Goal: Check status: Check status

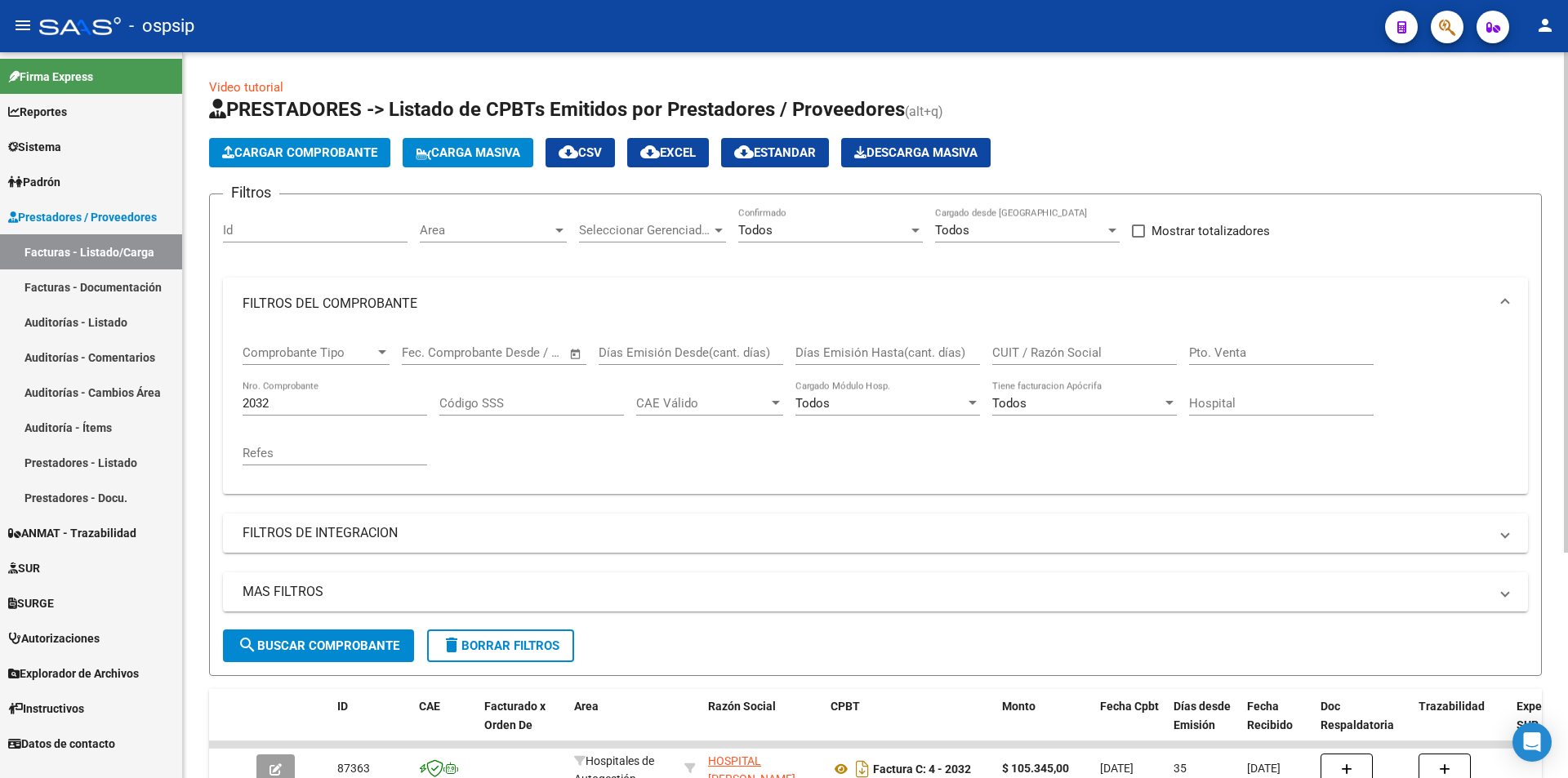
scroll to position [123, 0]
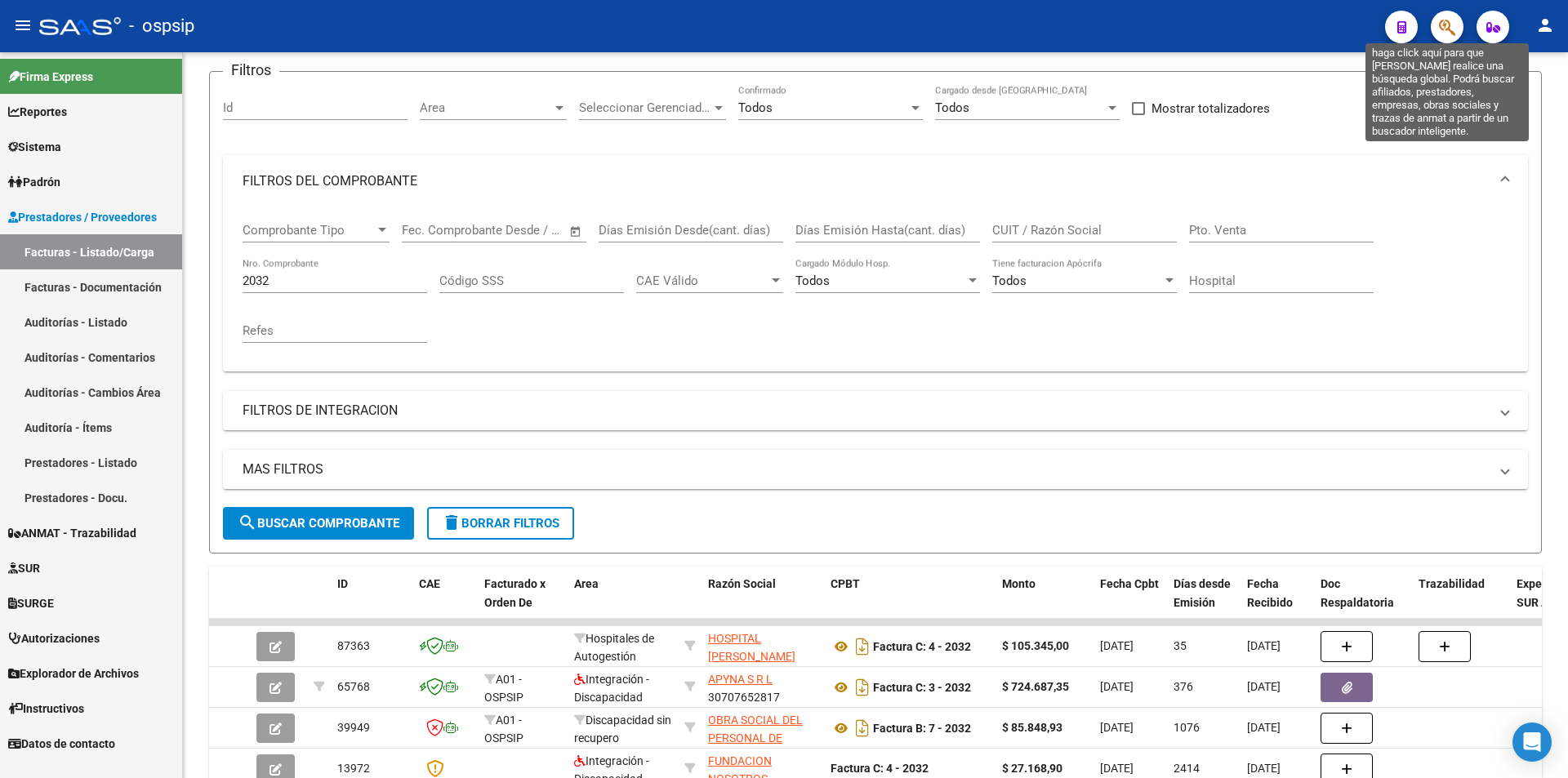
click at [1453, 28] on icon "button" at bounding box center [1447, 27] width 16 height 19
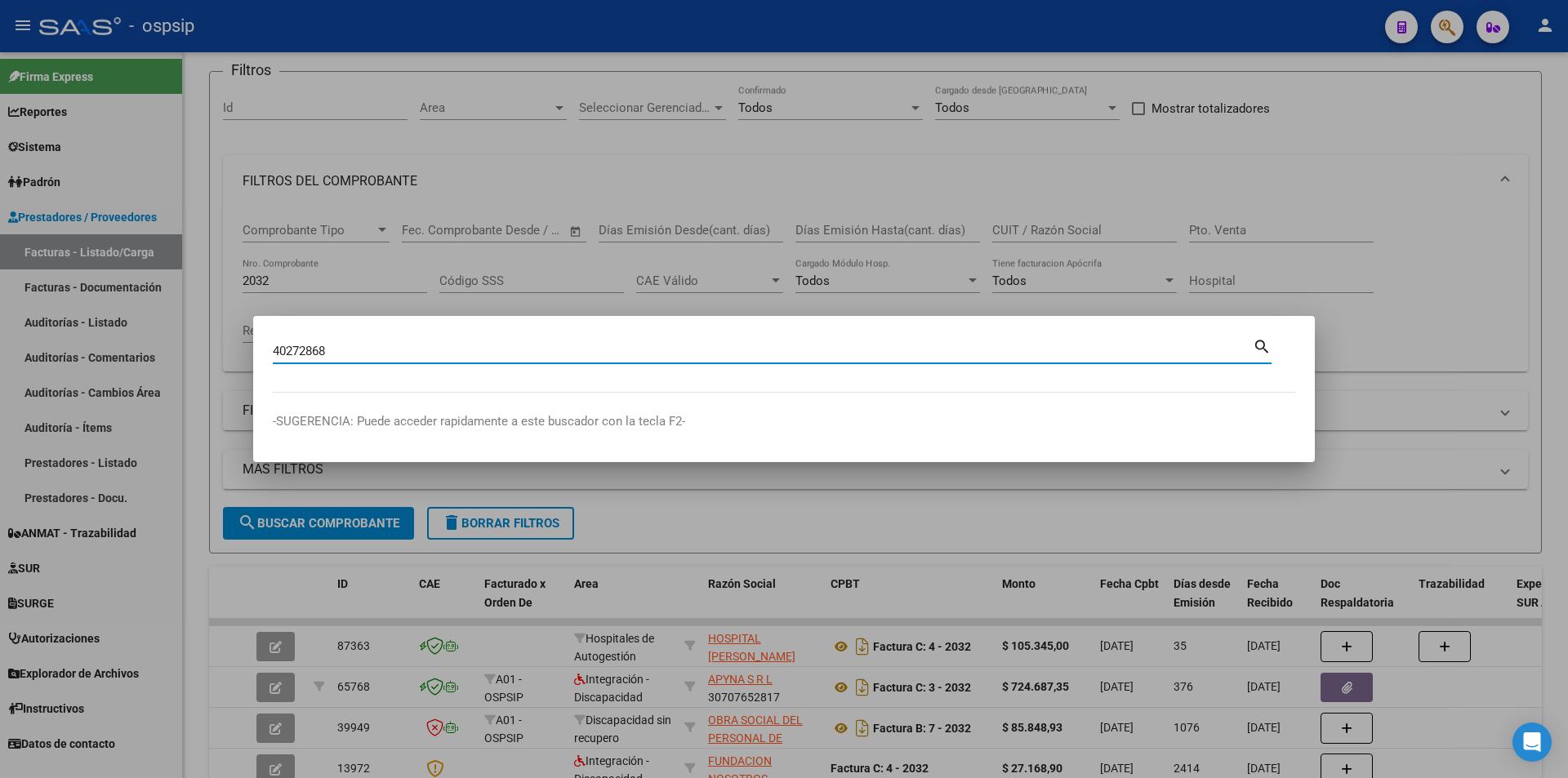
type input "40272868"
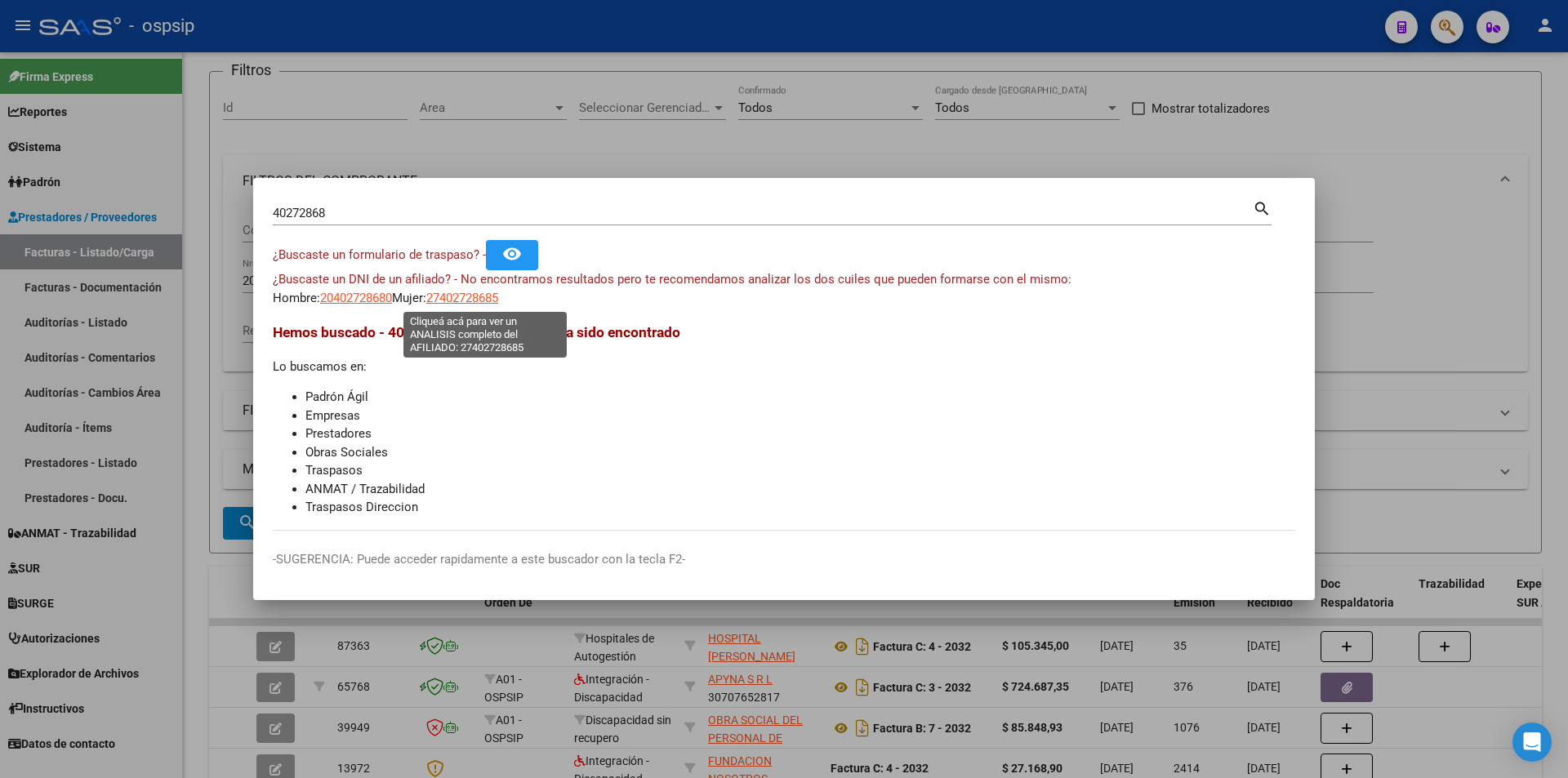
click at [472, 293] on span "27402728685" at bounding box center [463, 297] width 72 height 14
type textarea "27402728685"
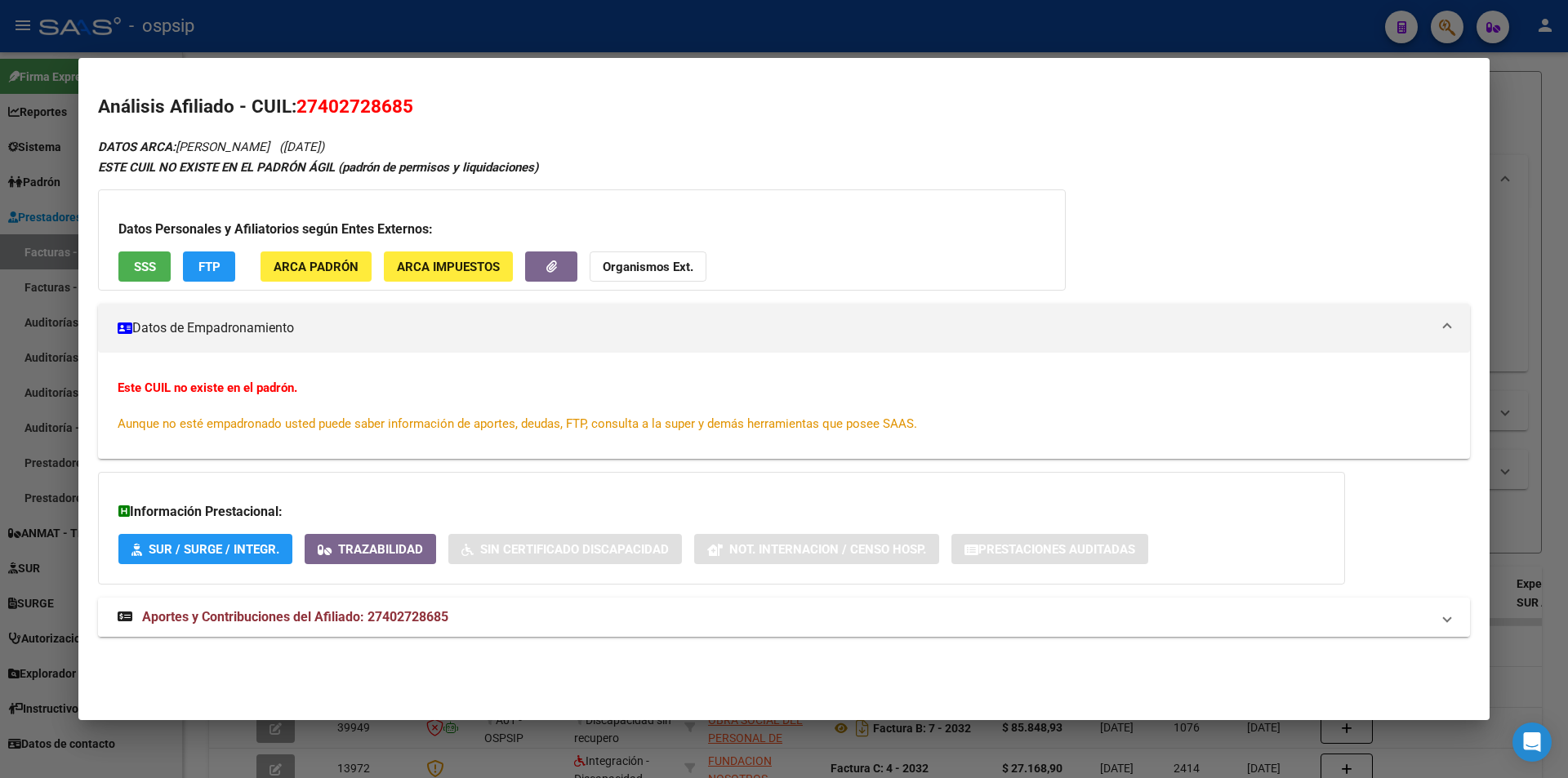
click at [368, 623] on span "Aportes y Contribuciones del Afiliado: 27402728685" at bounding box center [296, 617] width 307 height 15
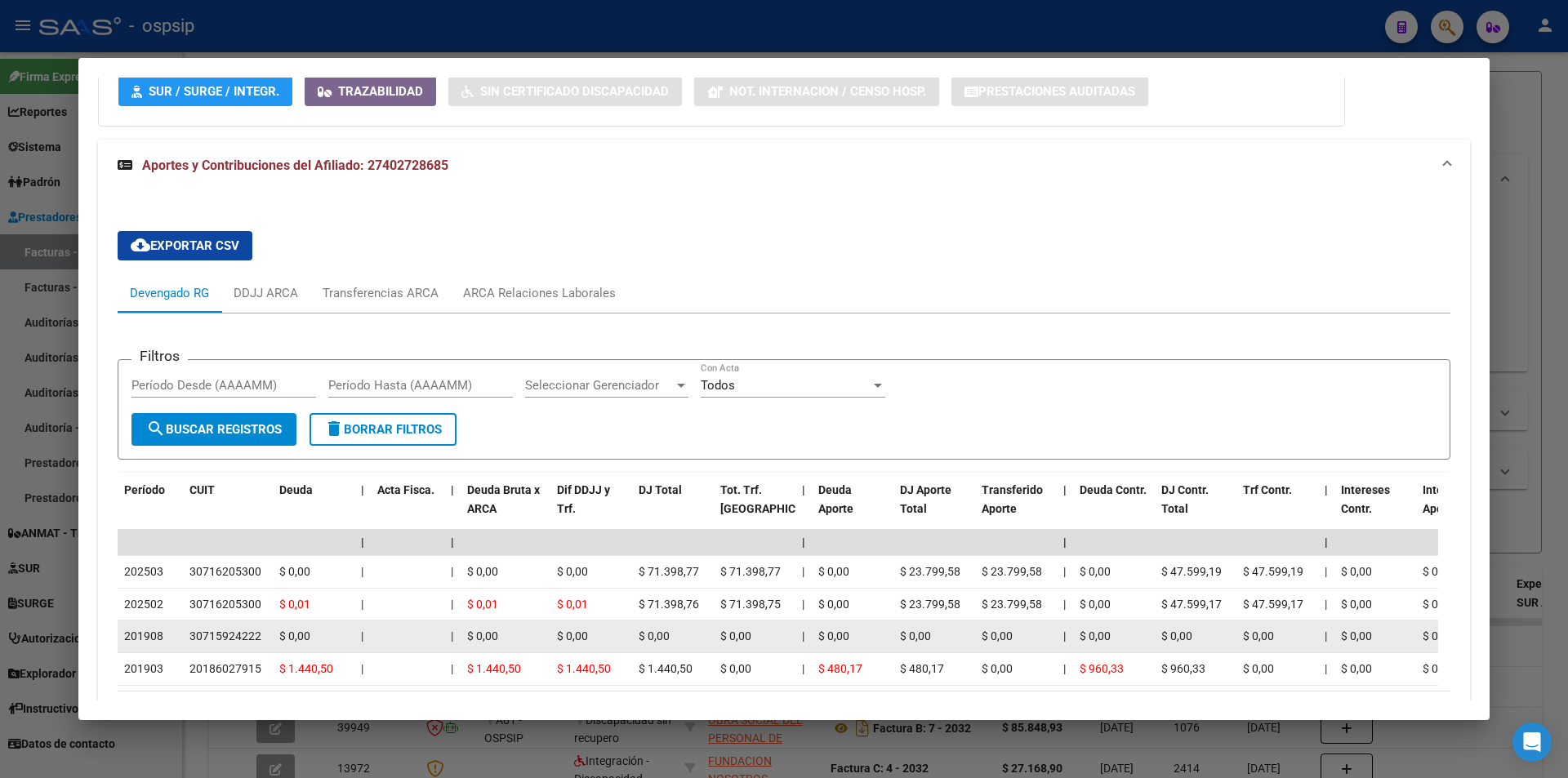
scroll to position [581, 0]
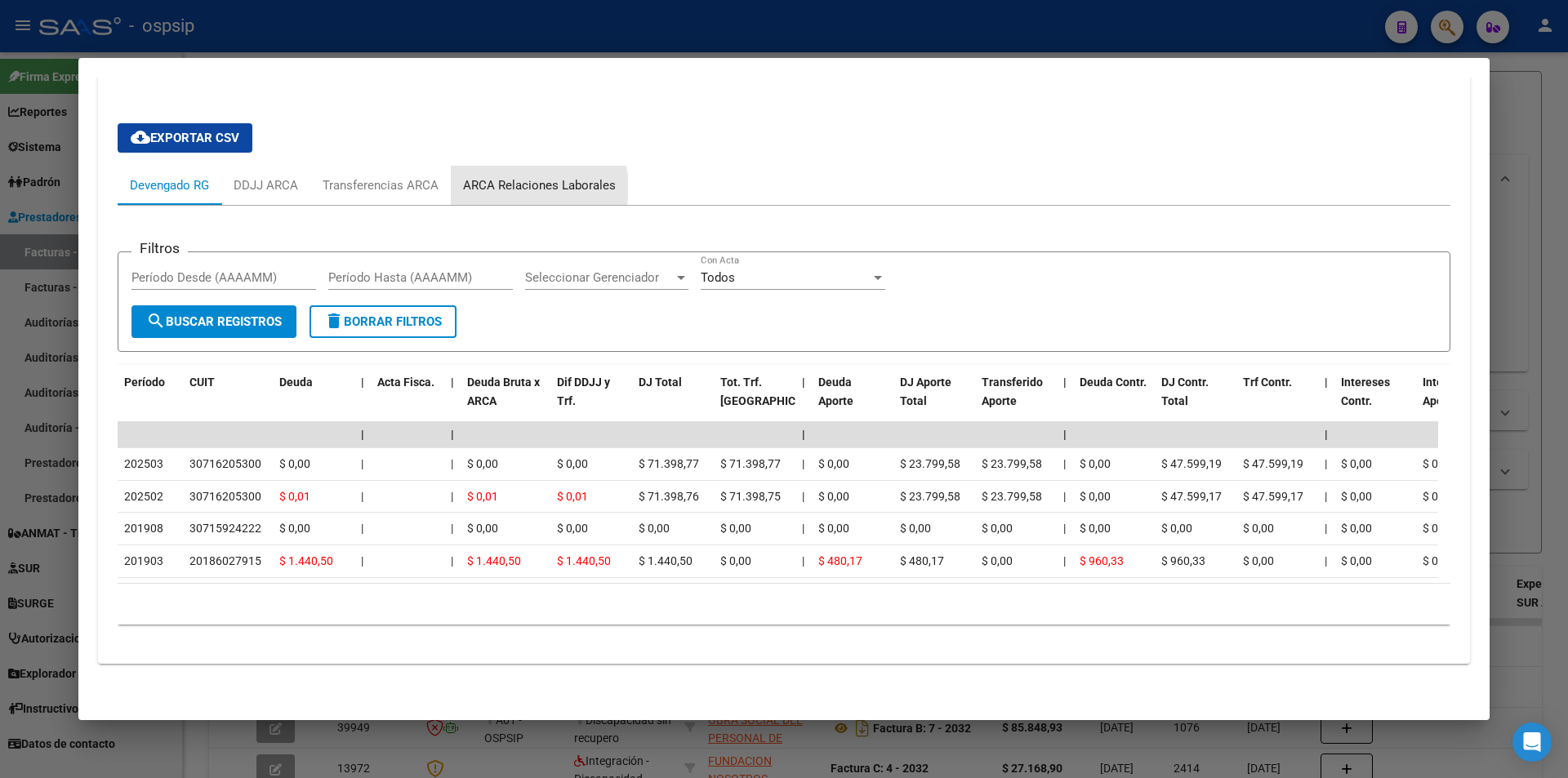
click at [531, 177] on div "ARCA Relaciones Laborales" at bounding box center [539, 186] width 152 height 18
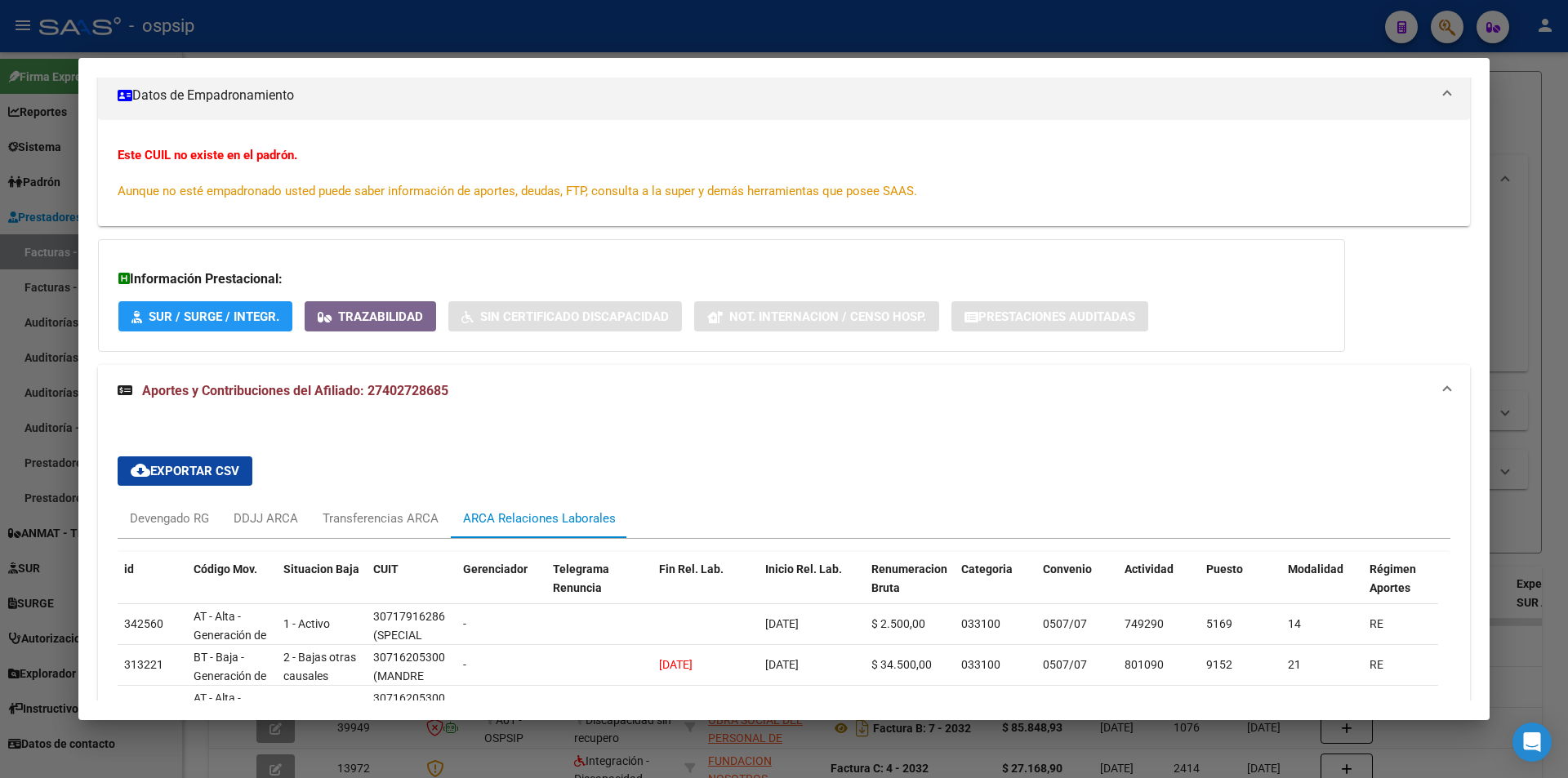
scroll to position [395, 0]
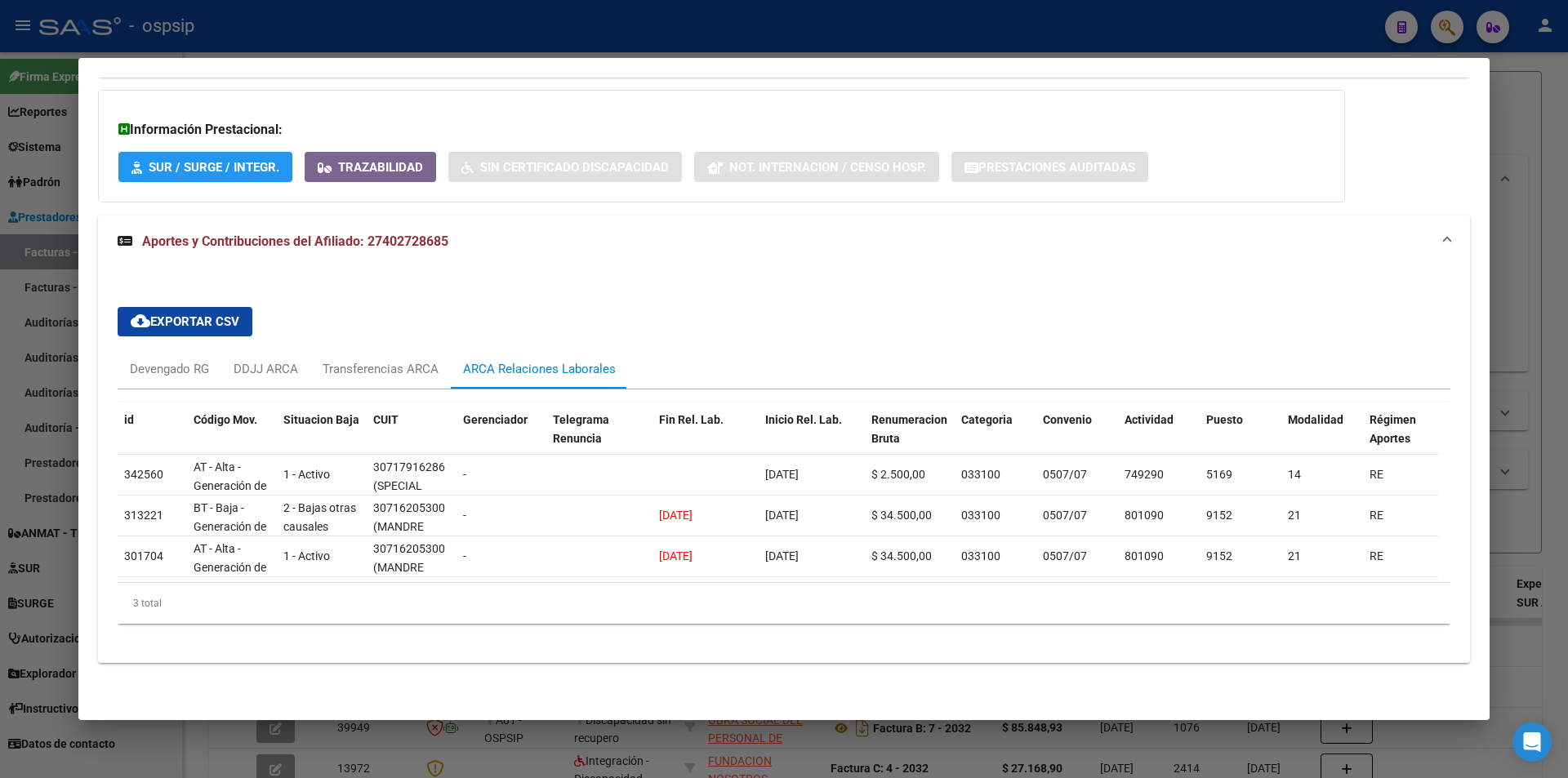
click at [713, 41] on div at bounding box center [784, 389] width 1568 height 778
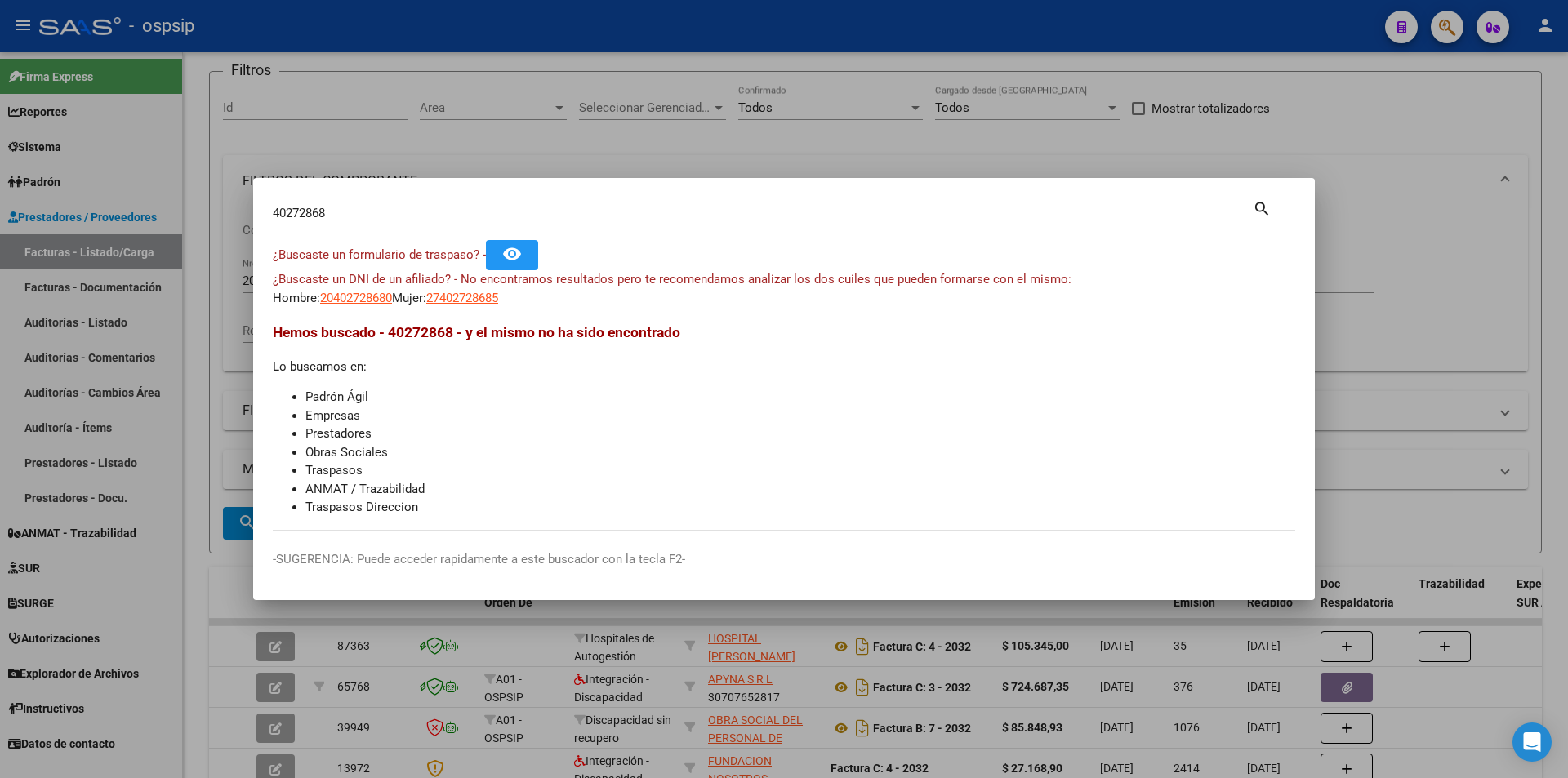
click at [488, 210] on input "40272868" at bounding box center [763, 213] width 980 height 14
type input "4"
type input "33094546"
click at [369, 298] on span "20330945460" at bounding box center [356, 297] width 72 height 14
type textarea "20330945460"
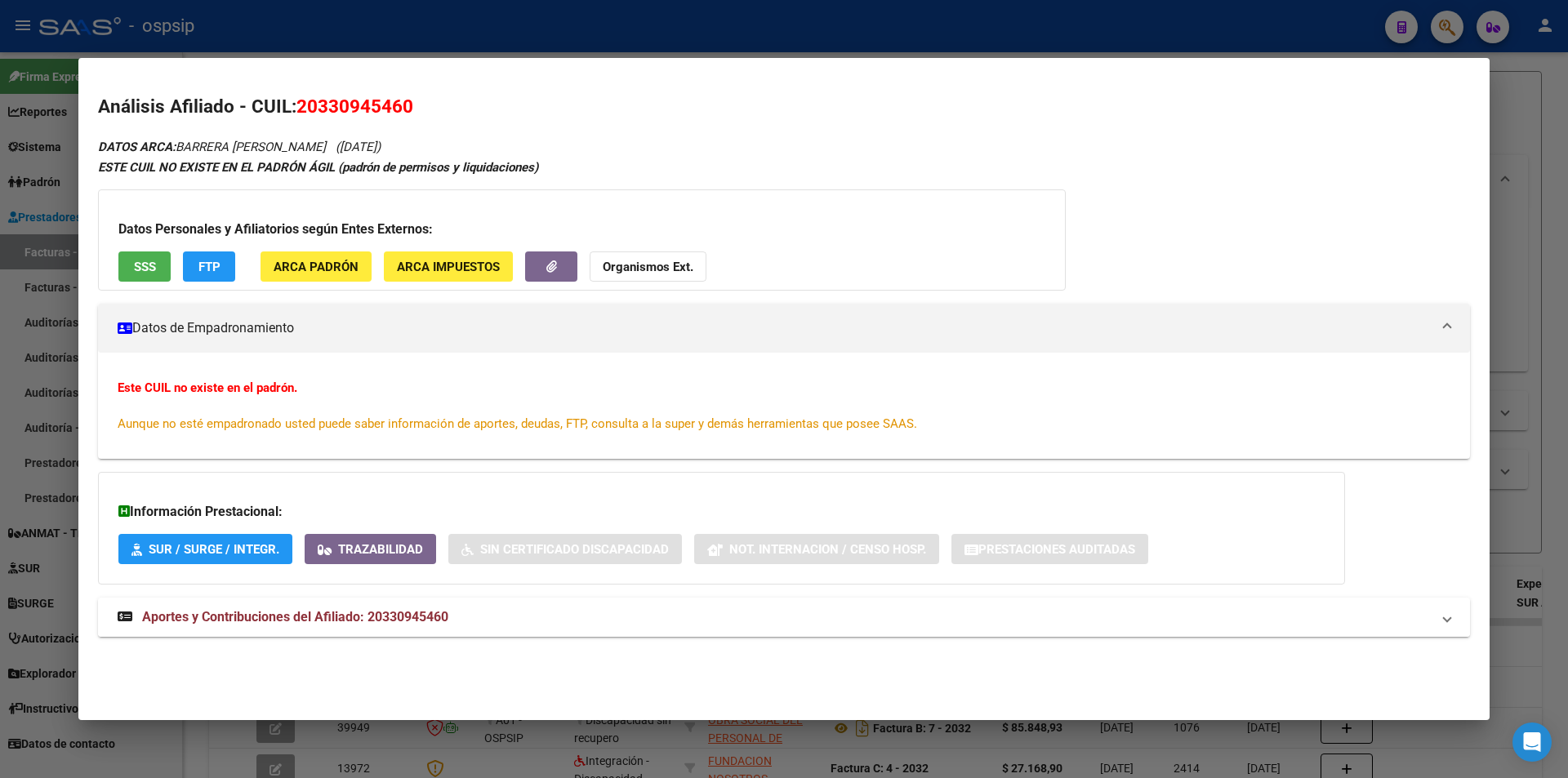
click at [395, 619] on span "Aportes y Contribuciones del Afiliado: 20330945460" at bounding box center [296, 617] width 307 height 15
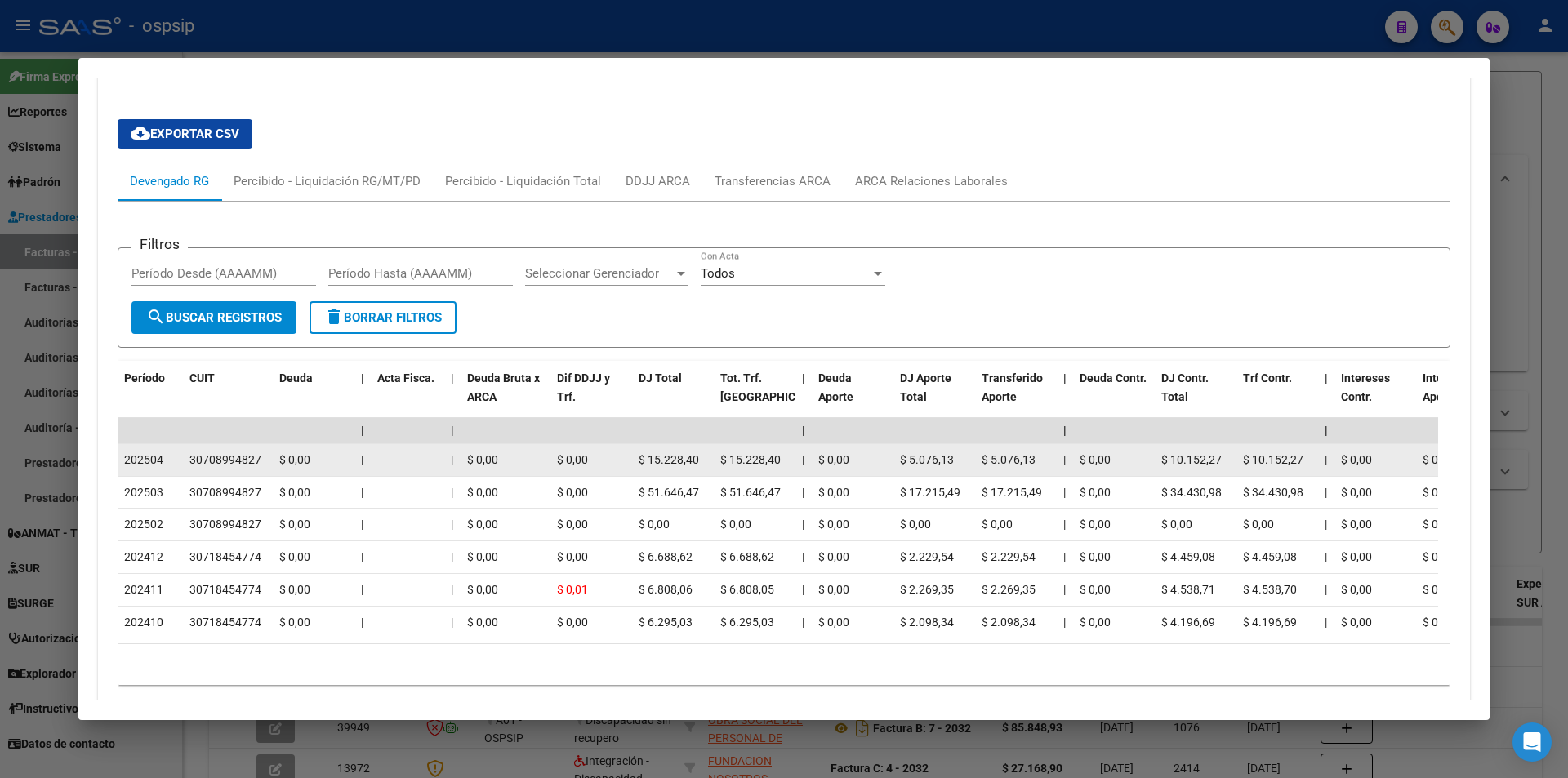
scroll to position [572, 0]
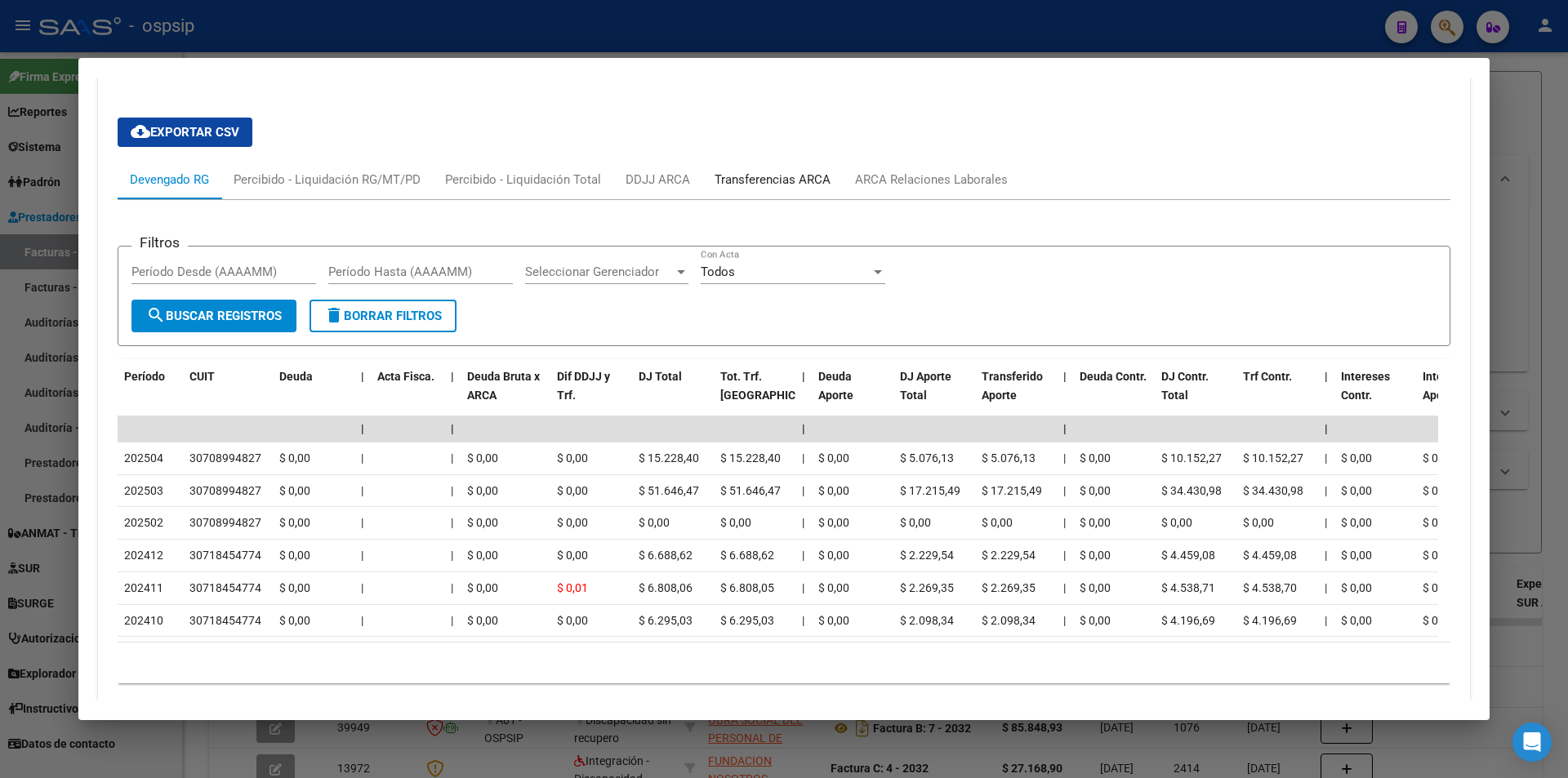
click at [788, 180] on div "Transferencias ARCA" at bounding box center [773, 179] width 116 height 18
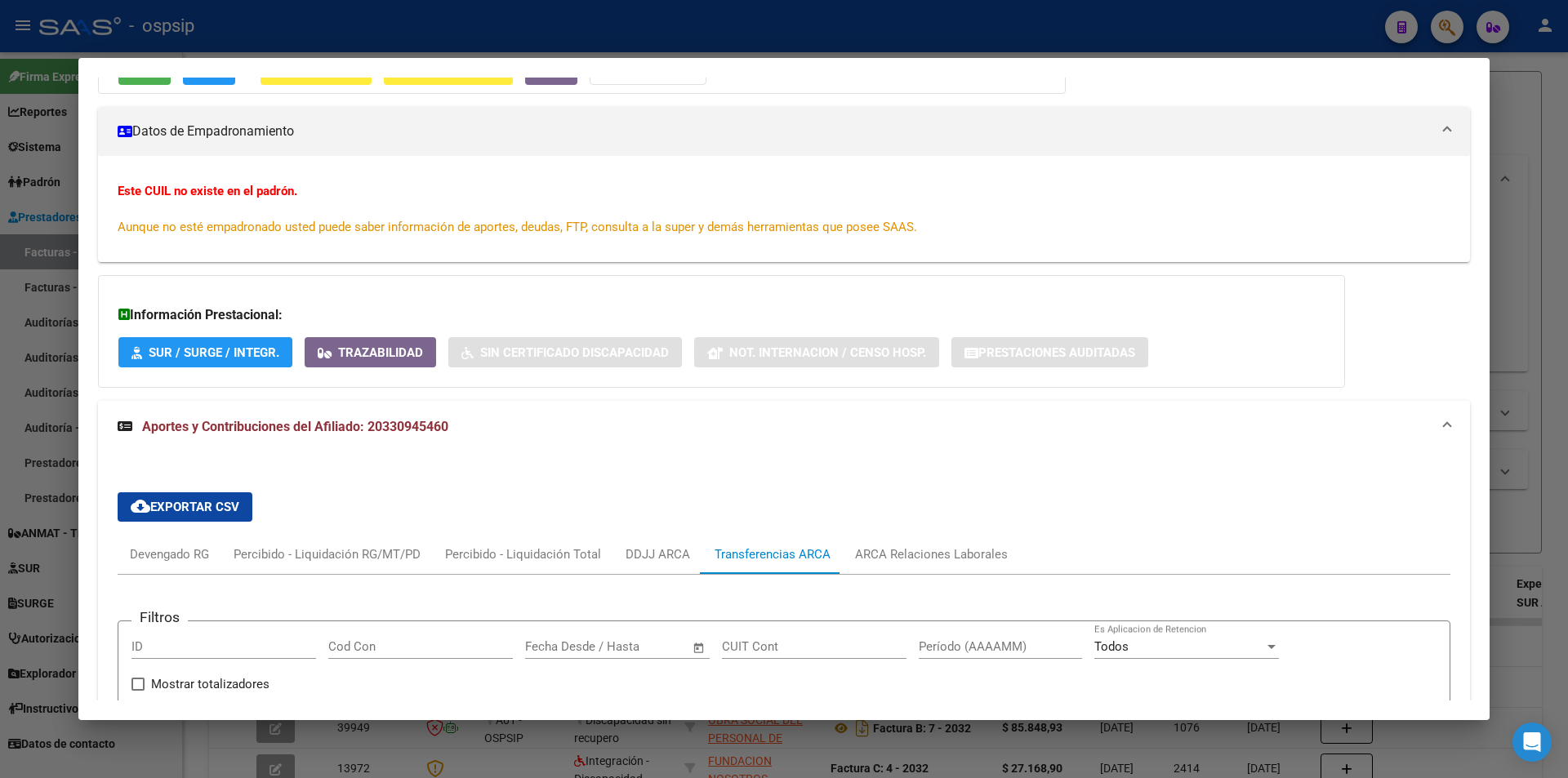
scroll to position [0, 0]
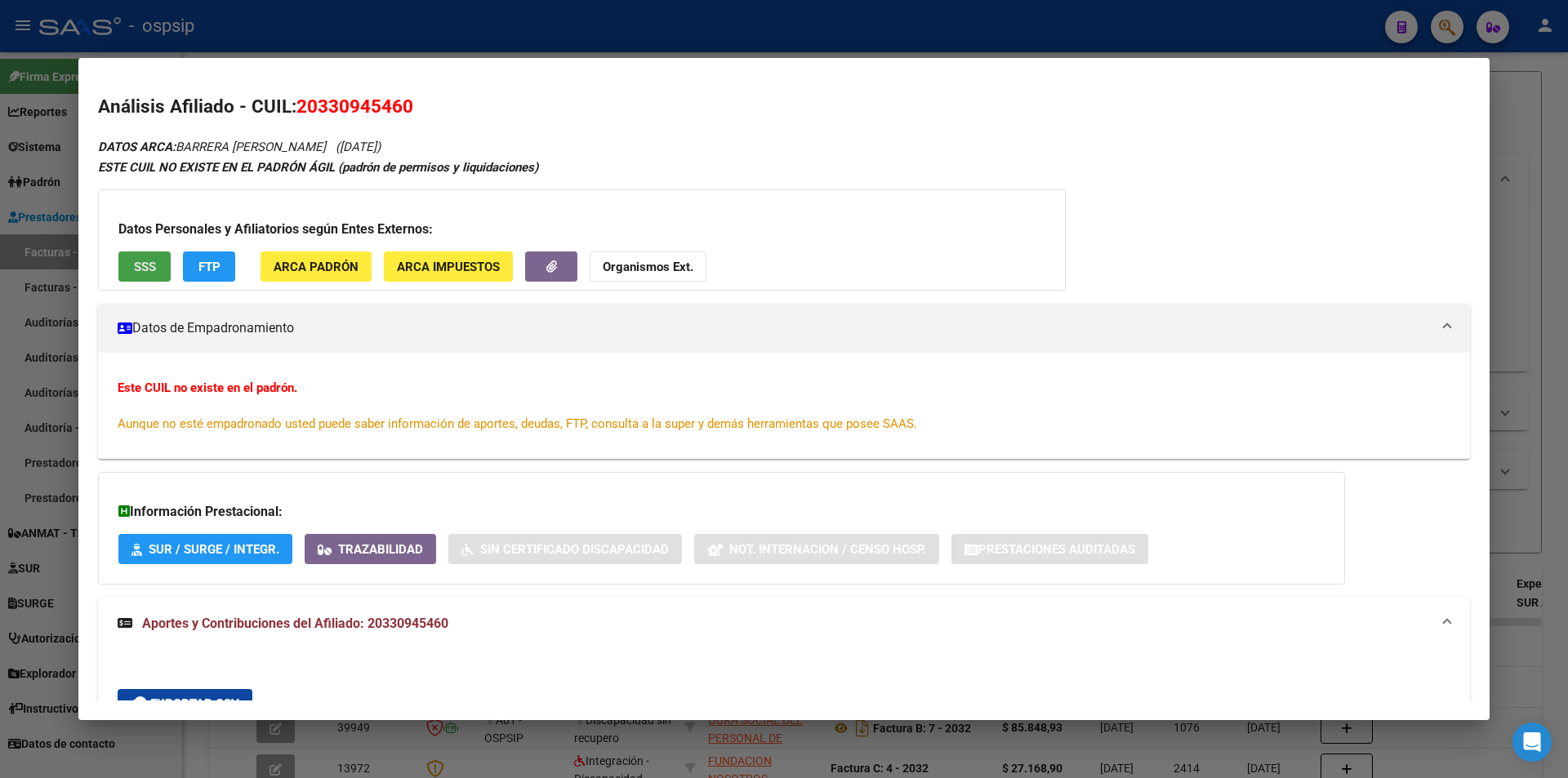
click at [145, 273] on span "SSS" at bounding box center [145, 267] width 22 height 14
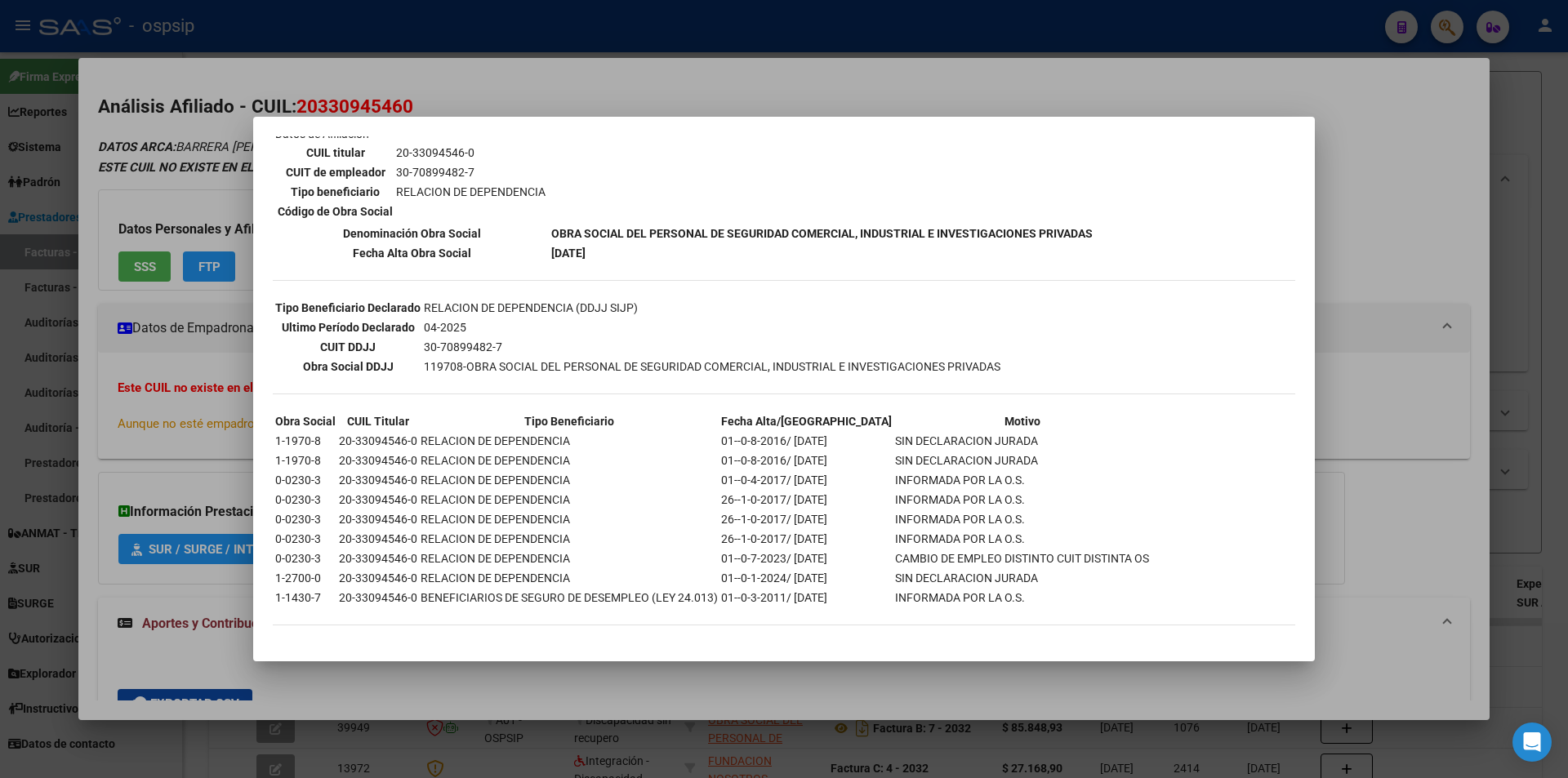
scroll to position [123, 0]
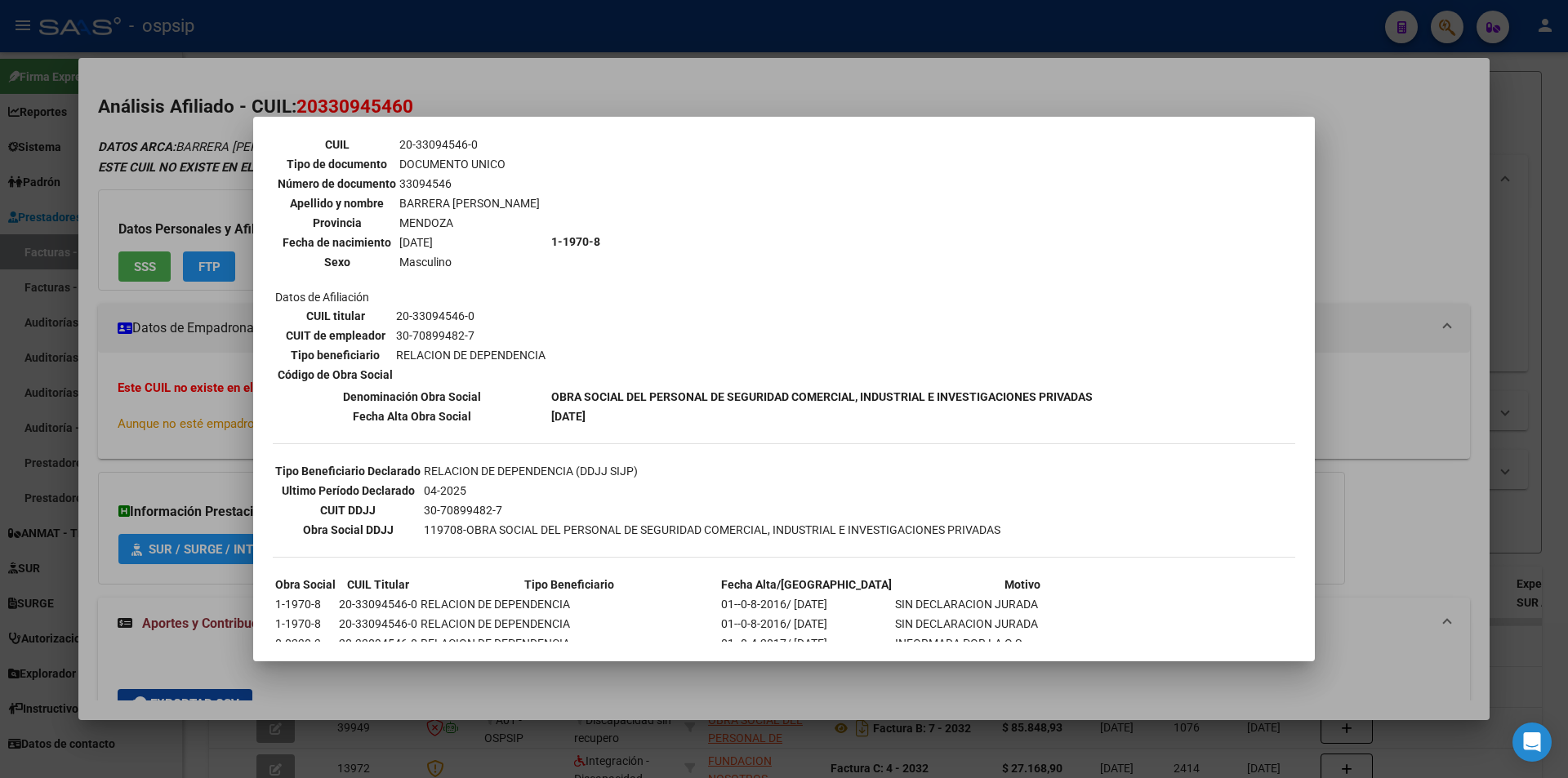
click at [646, 105] on div at bounding box center [784, 389] width 1568 height 778
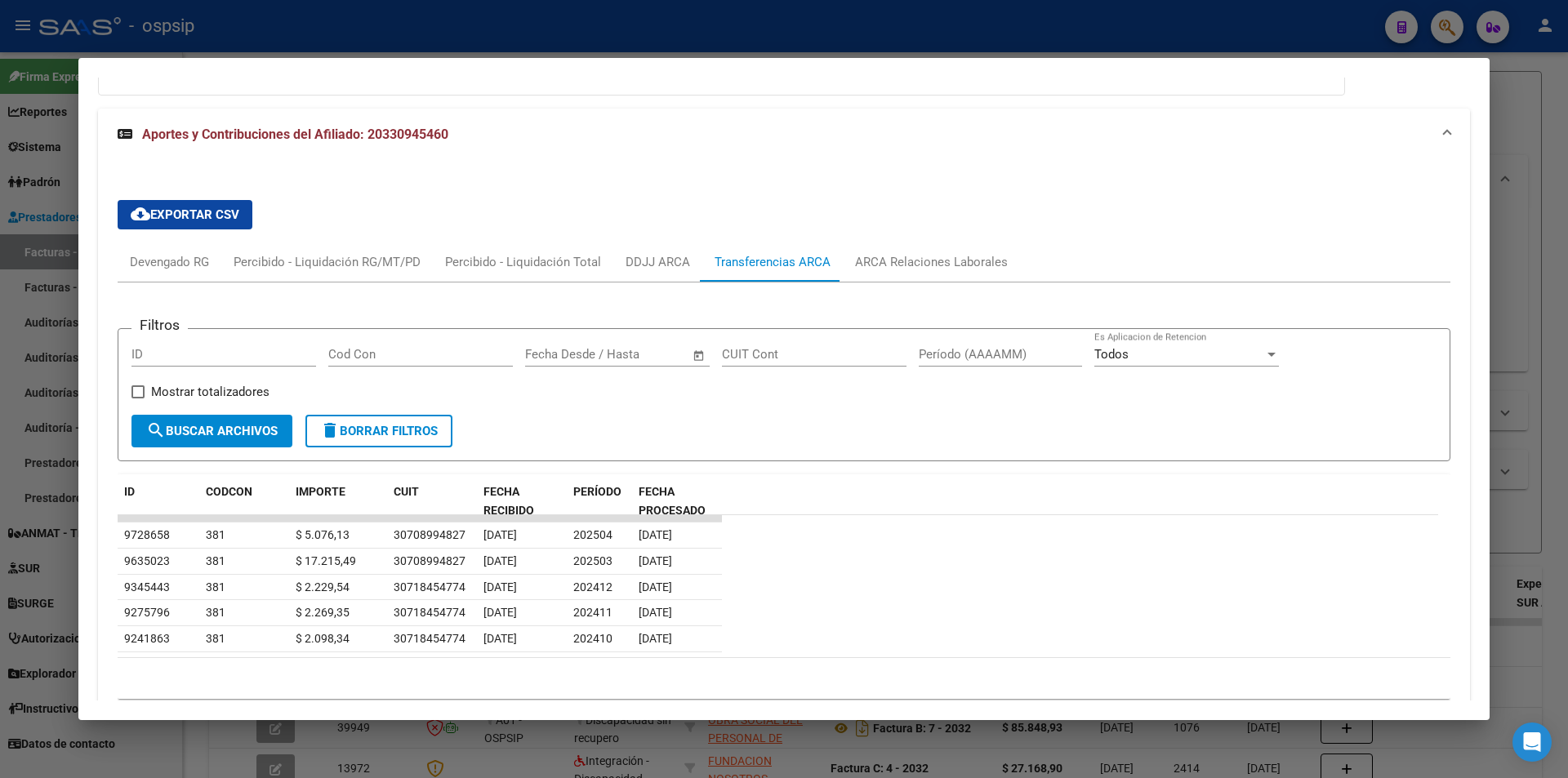
scroll to position [490, 0]
click at [893, 260] on div "ARCA Relaciones Laborales" at bounding box center [931, 261] width 152 height 18
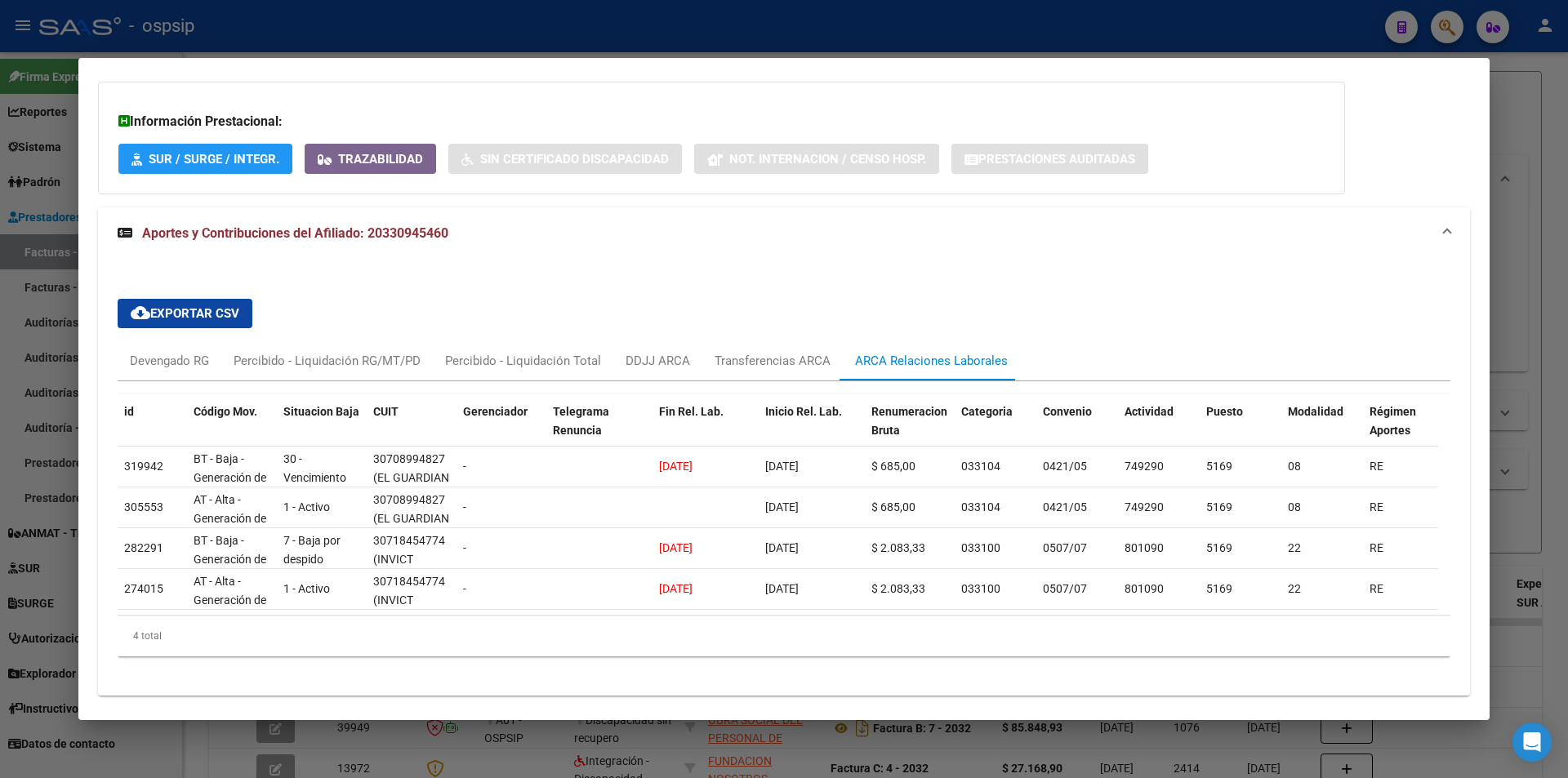
scroll to position [352, 0]
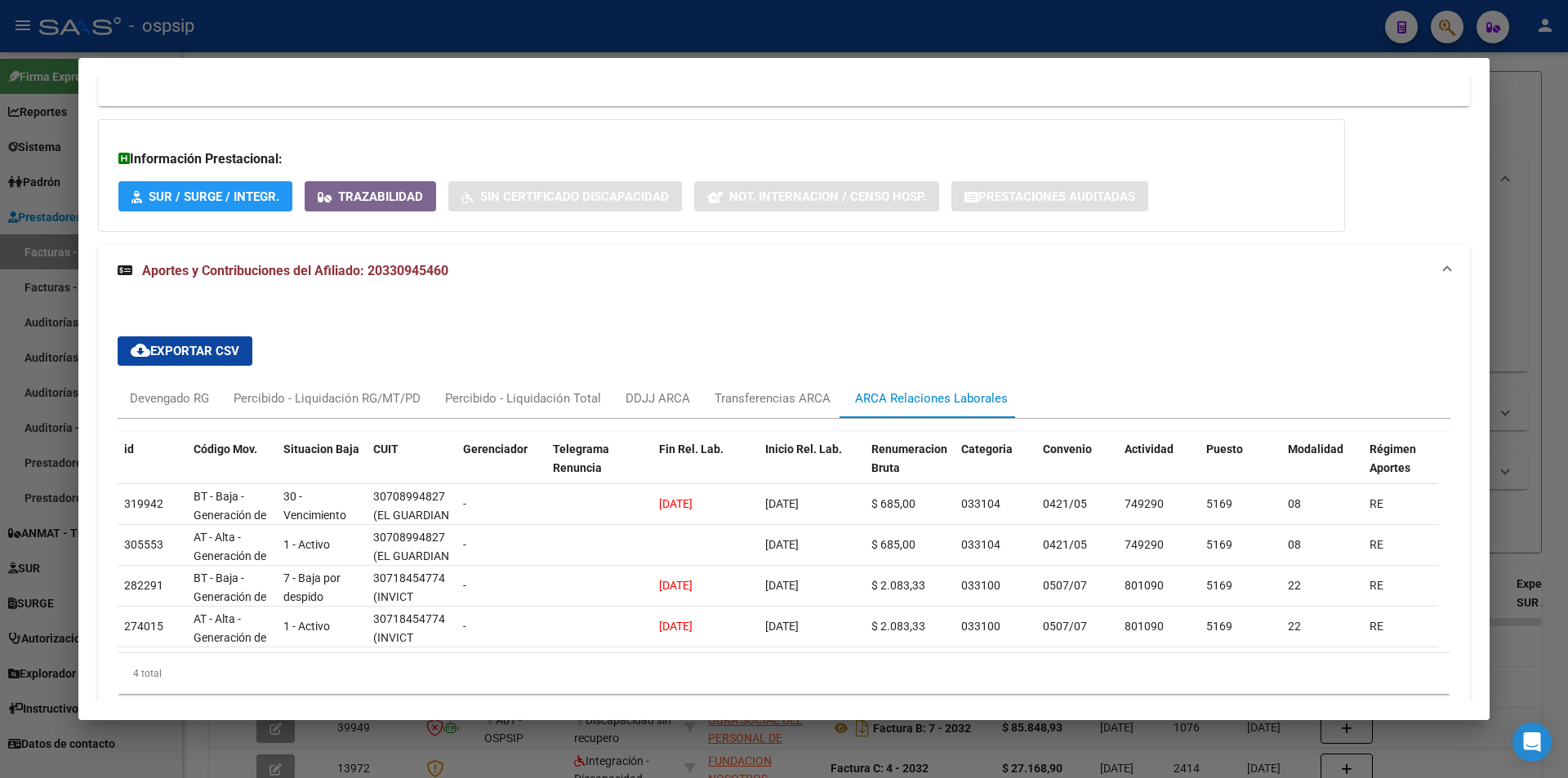
click at [1052, 307] on div "cloud_download Exportar CSV Devengado RG Percibido - Liquidación RG/MT/PD Perci…" at bounding box center [784, 516] width 1372 height 436
click at [520, 50] on div at bounding box center [784, 389] width 1568 height 778
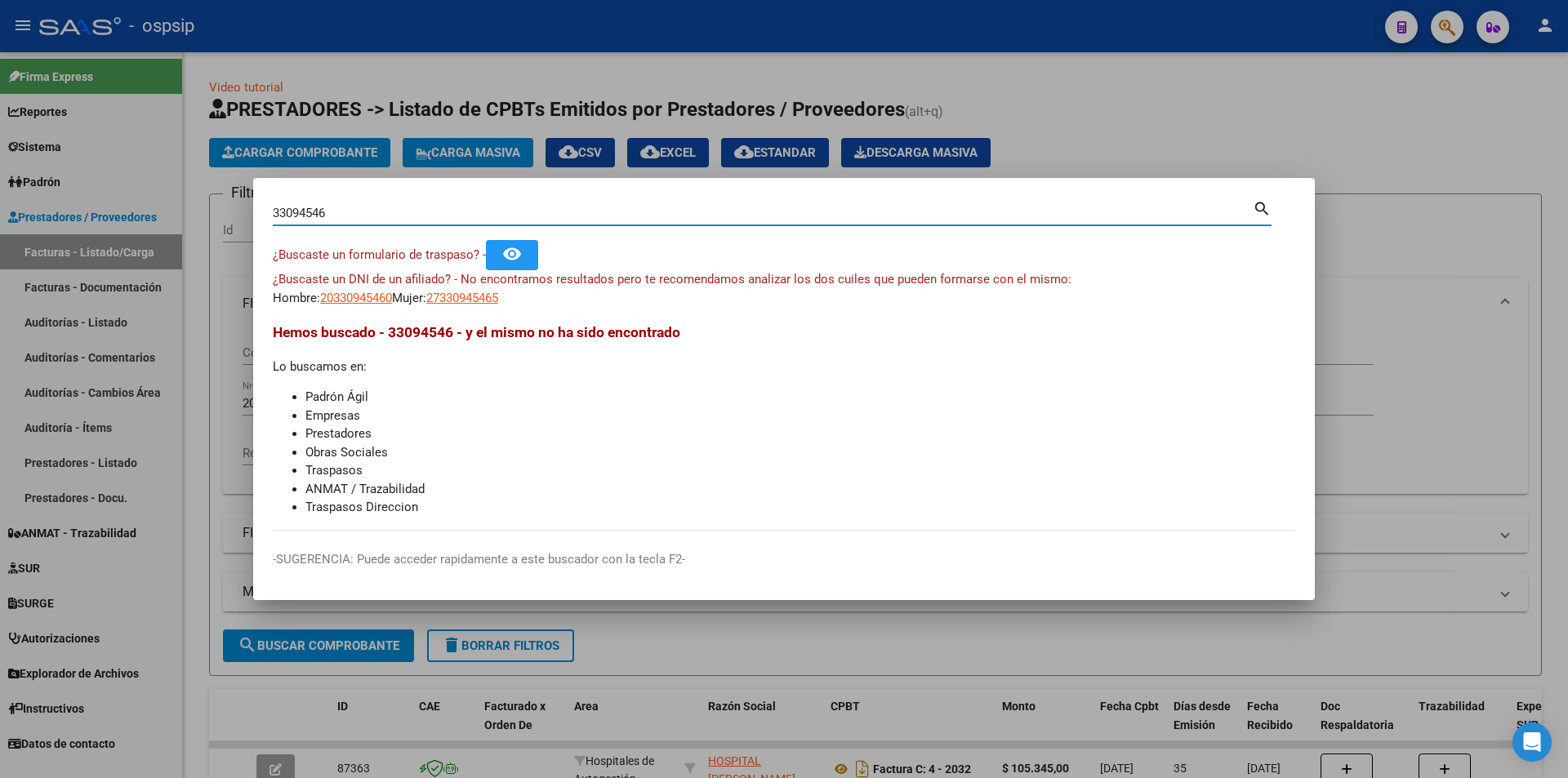
drag, startPoint x: 385, startPoint y: 215, endPoint x: 147, endPoint y: 201, distance: 238.4
click at [147, 199] on div "33094546 Buscar (apellido, dni, cuil, nro traspaso, cuit, obra social) search ¿…" at bounding box center [784, 389] width 1568 height 778
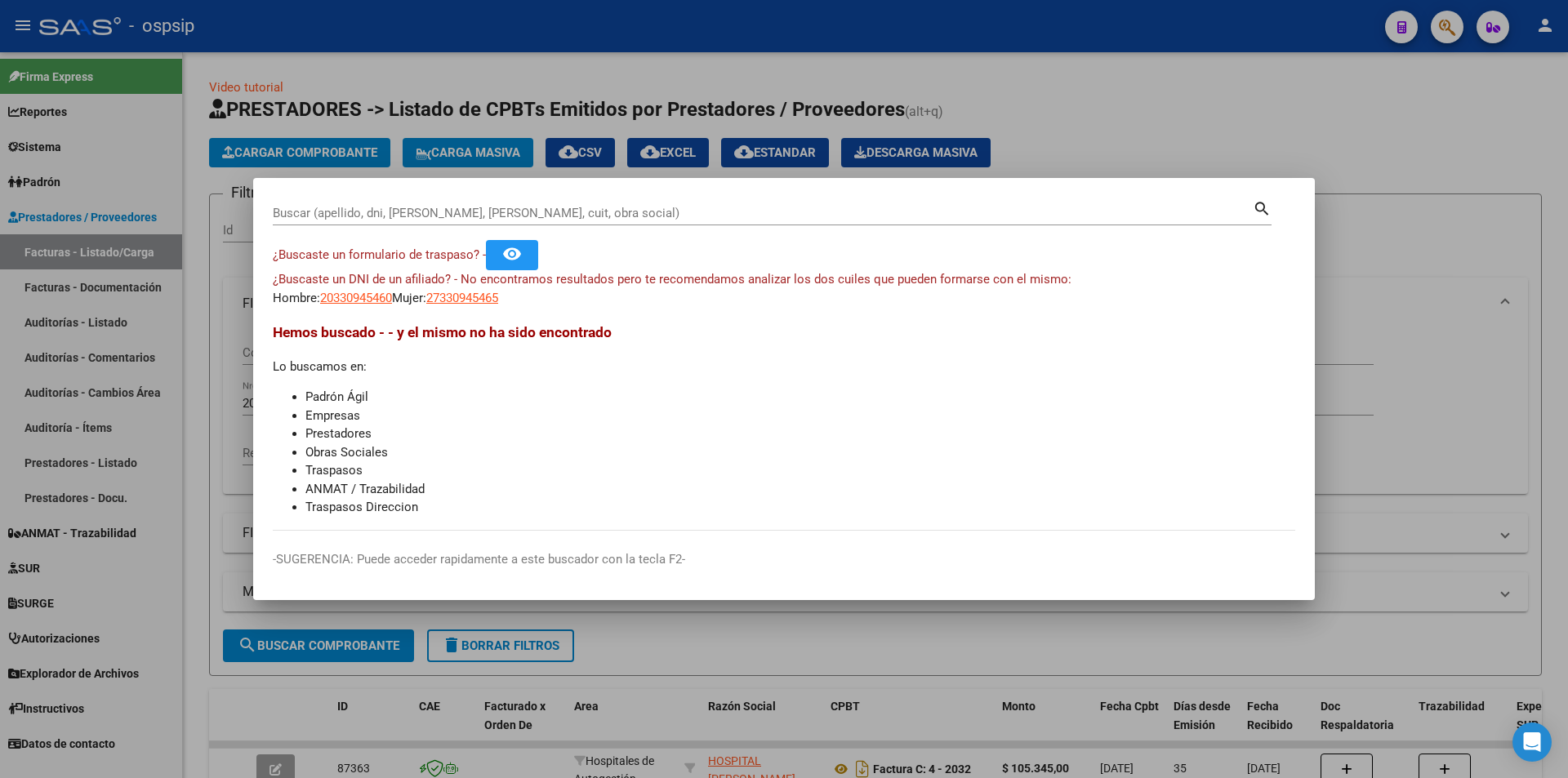
drag, startPoint x: 311, startPoint y: 204, endPoint x: 294, endPoint y: 215, distance: 20.2
click at [294, 215] on input "Buscar (apellido, dni, [PERSON_NAME], [PERSON_NAME], cuit, obra social)" at bounding box center [763, 213] width 980 height 14
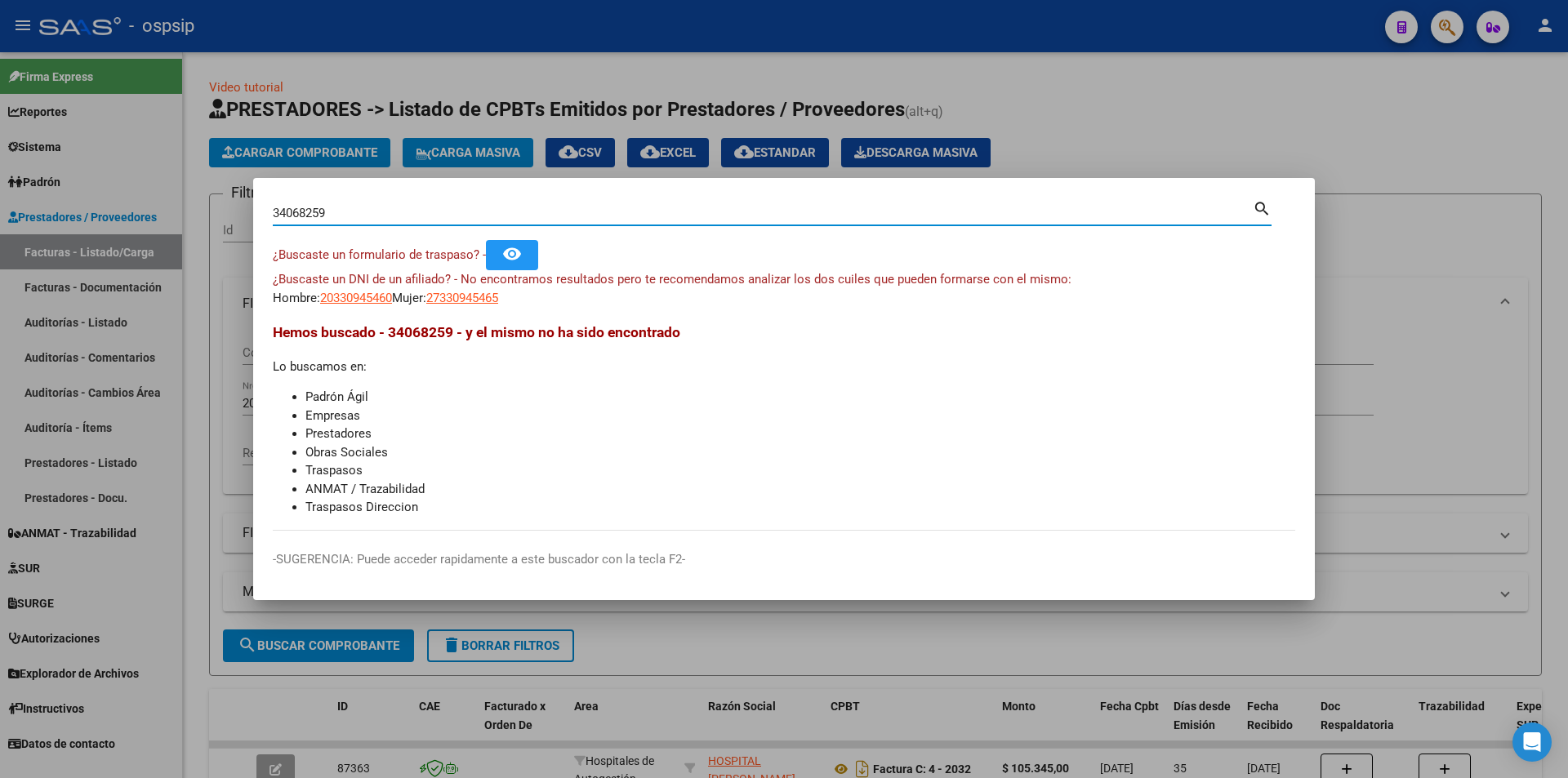
type input "34068259"
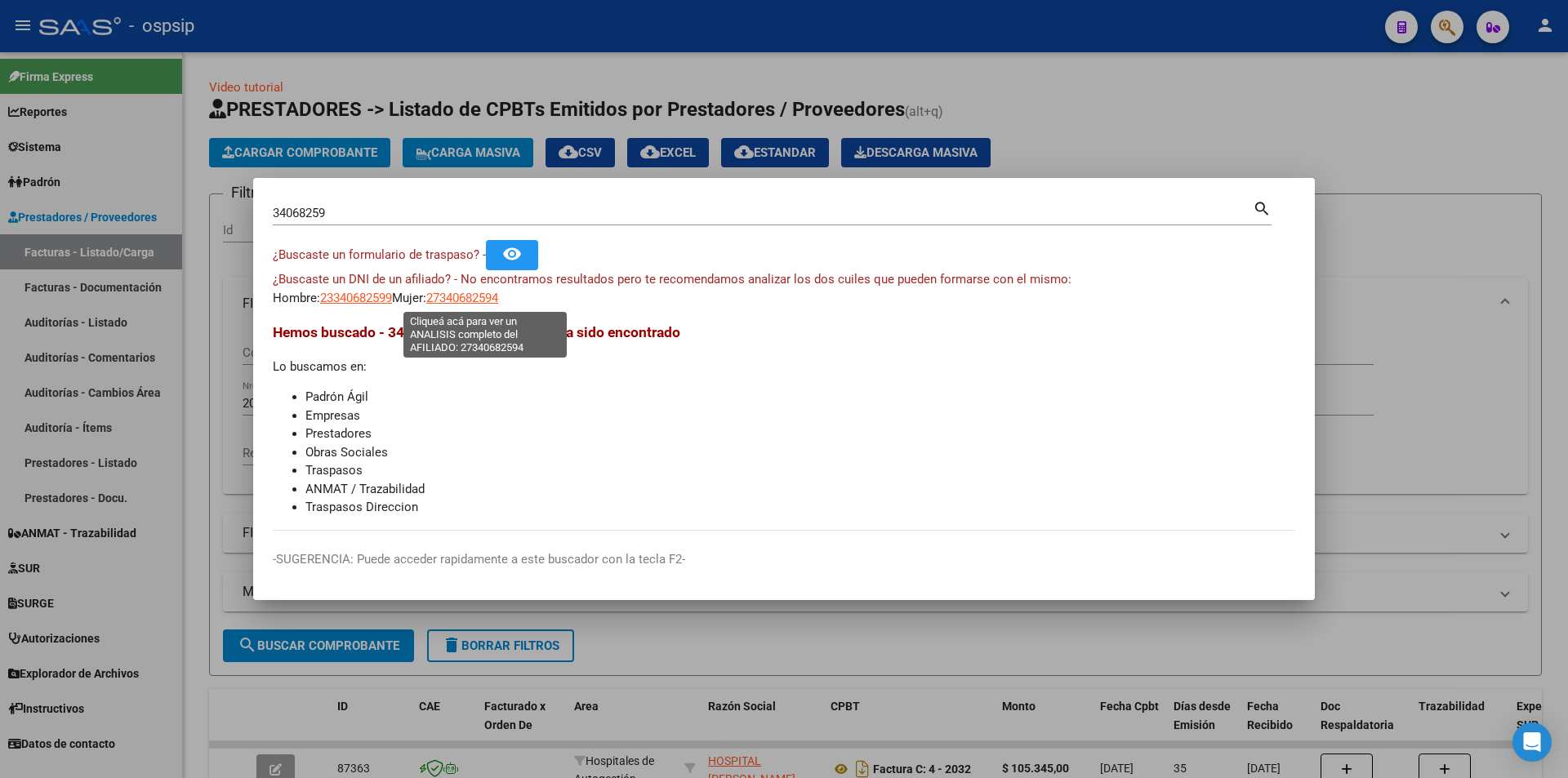
click at [491, 299] on span "27340682594" at bounding box center [463, 297] width 72 height 14
type textarea "27340682594"
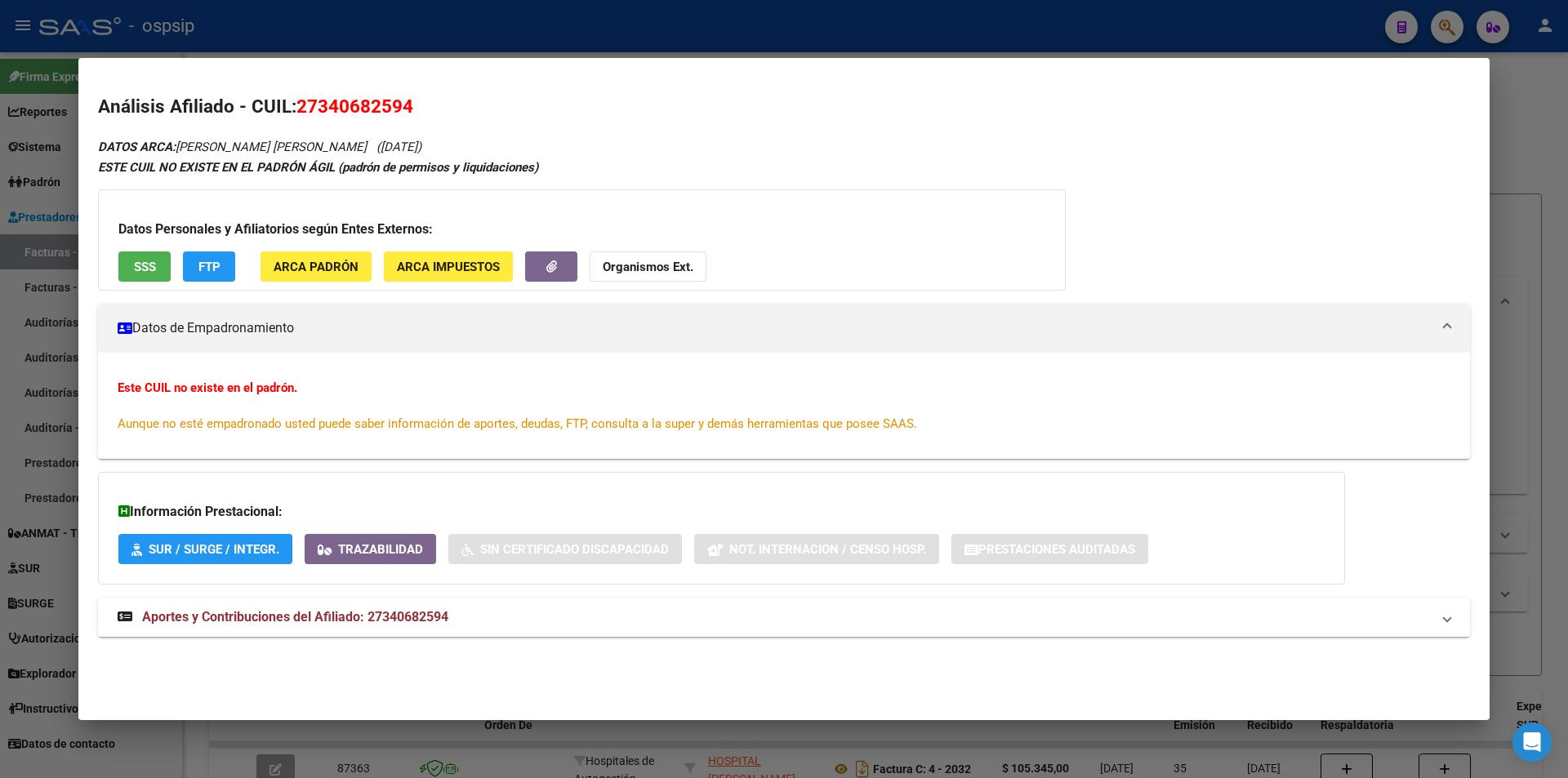
click at [391, 624] on span "Aportes y Contribuciones del Afiliado: 27340682594" at bounding box center [296, 617] width 307 height 15
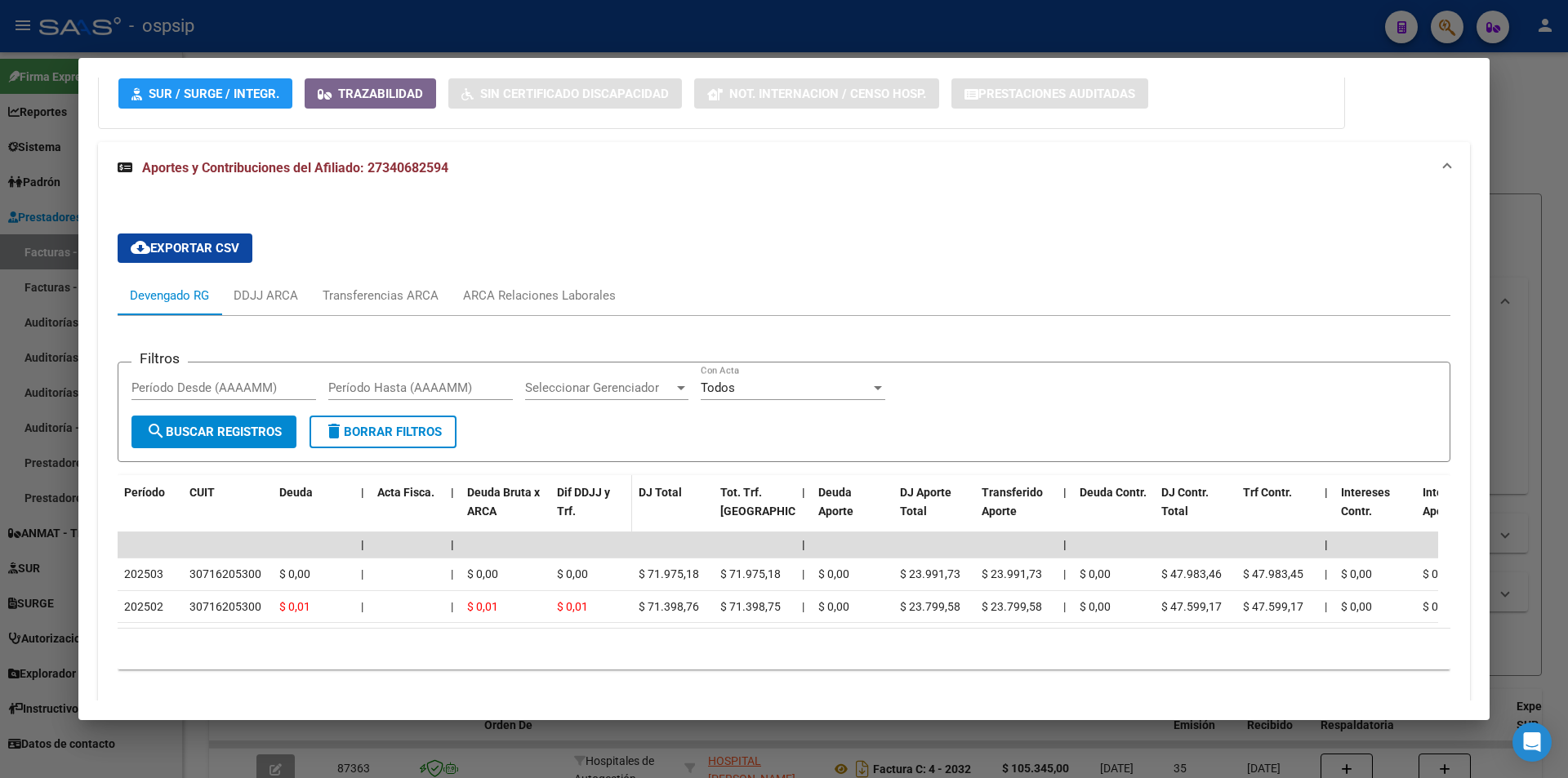
scroll to position [515, 0]
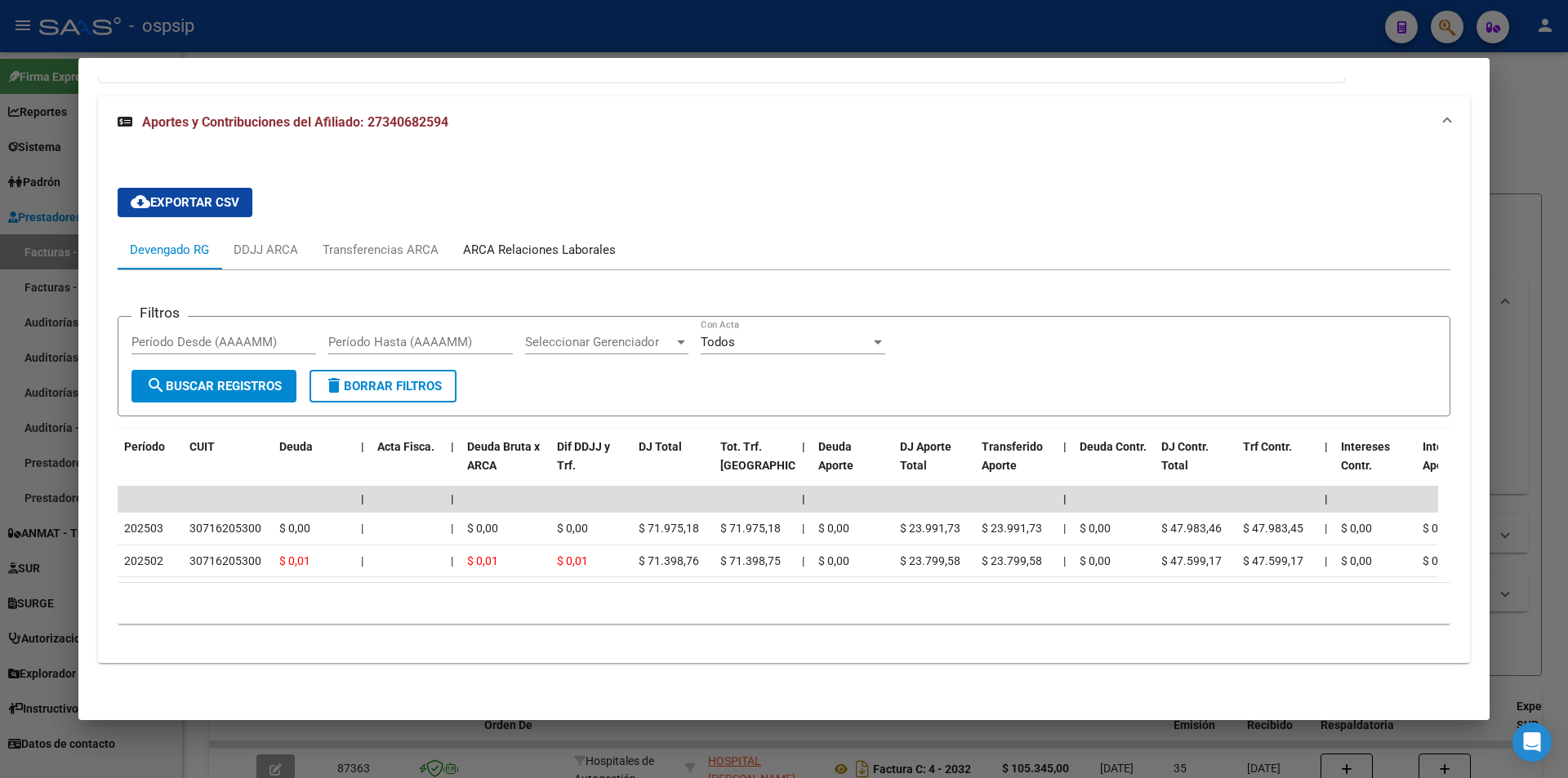
click at [544, 243] on div "ARCA Relaciones Laborales" at bounding box center [539, 250] width 152 height 18
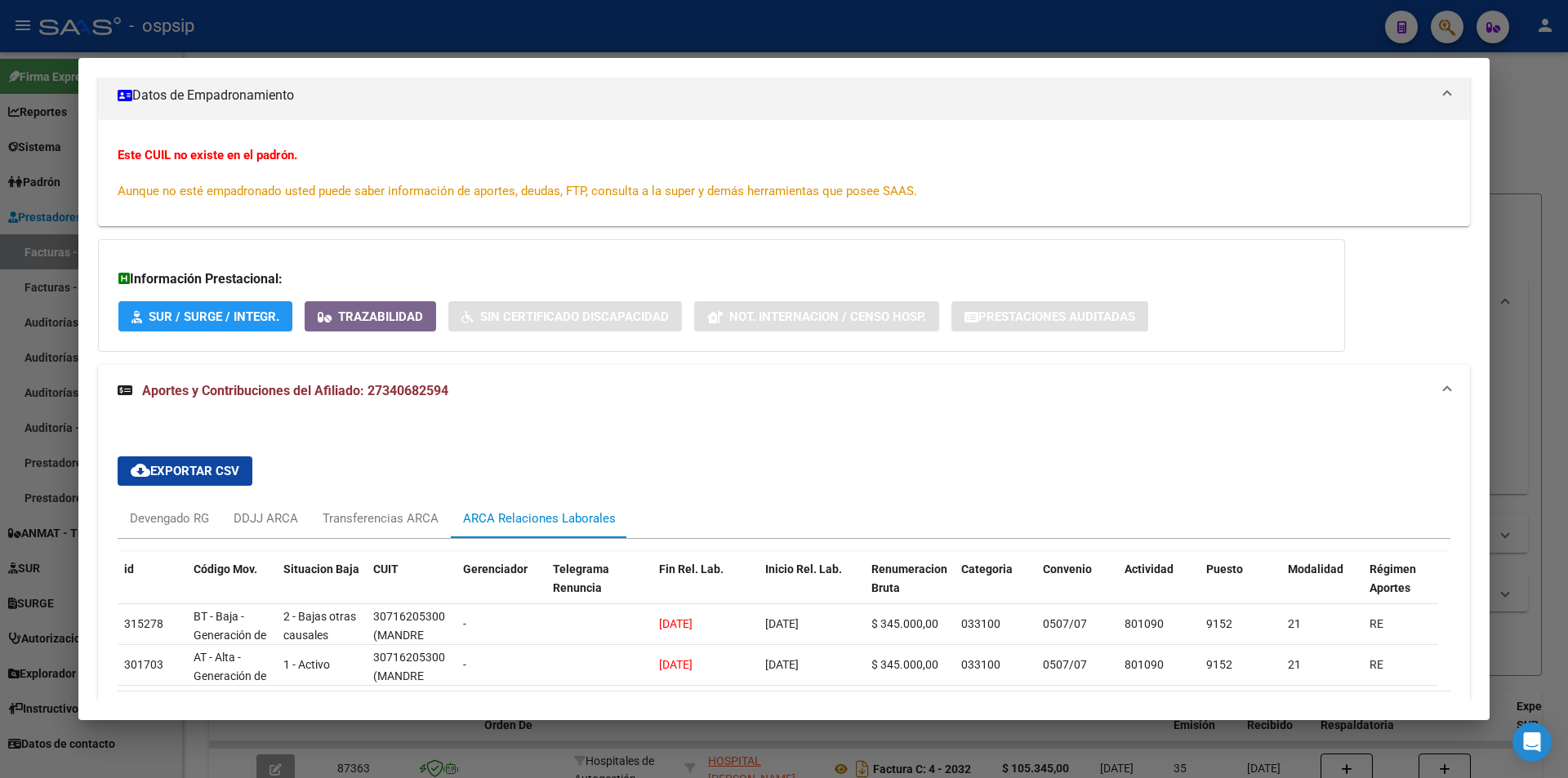
scroll to position [353, 0]
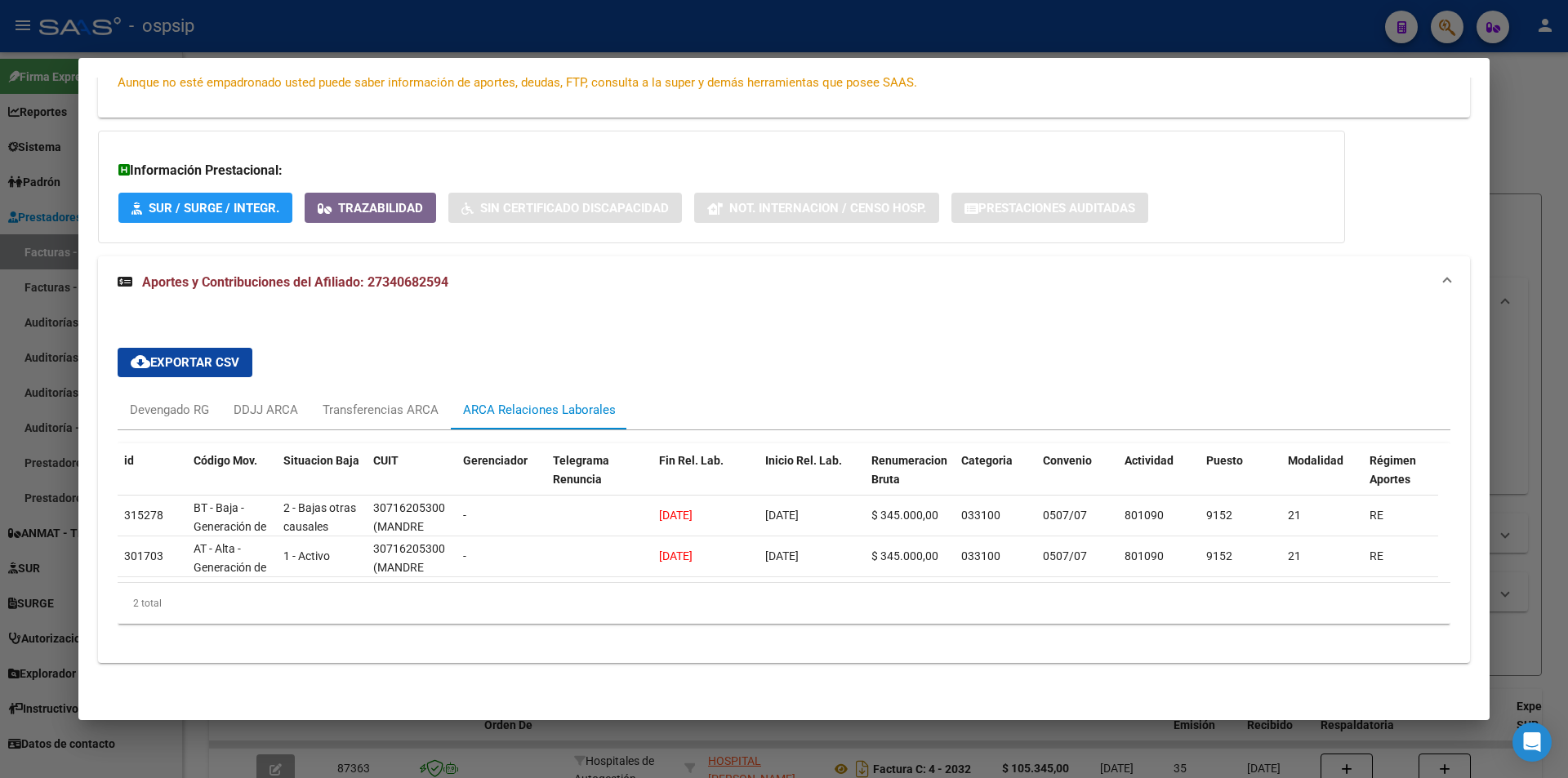
click at [797, 42] on div at bounding box center [784, 389] width 1568 height 778
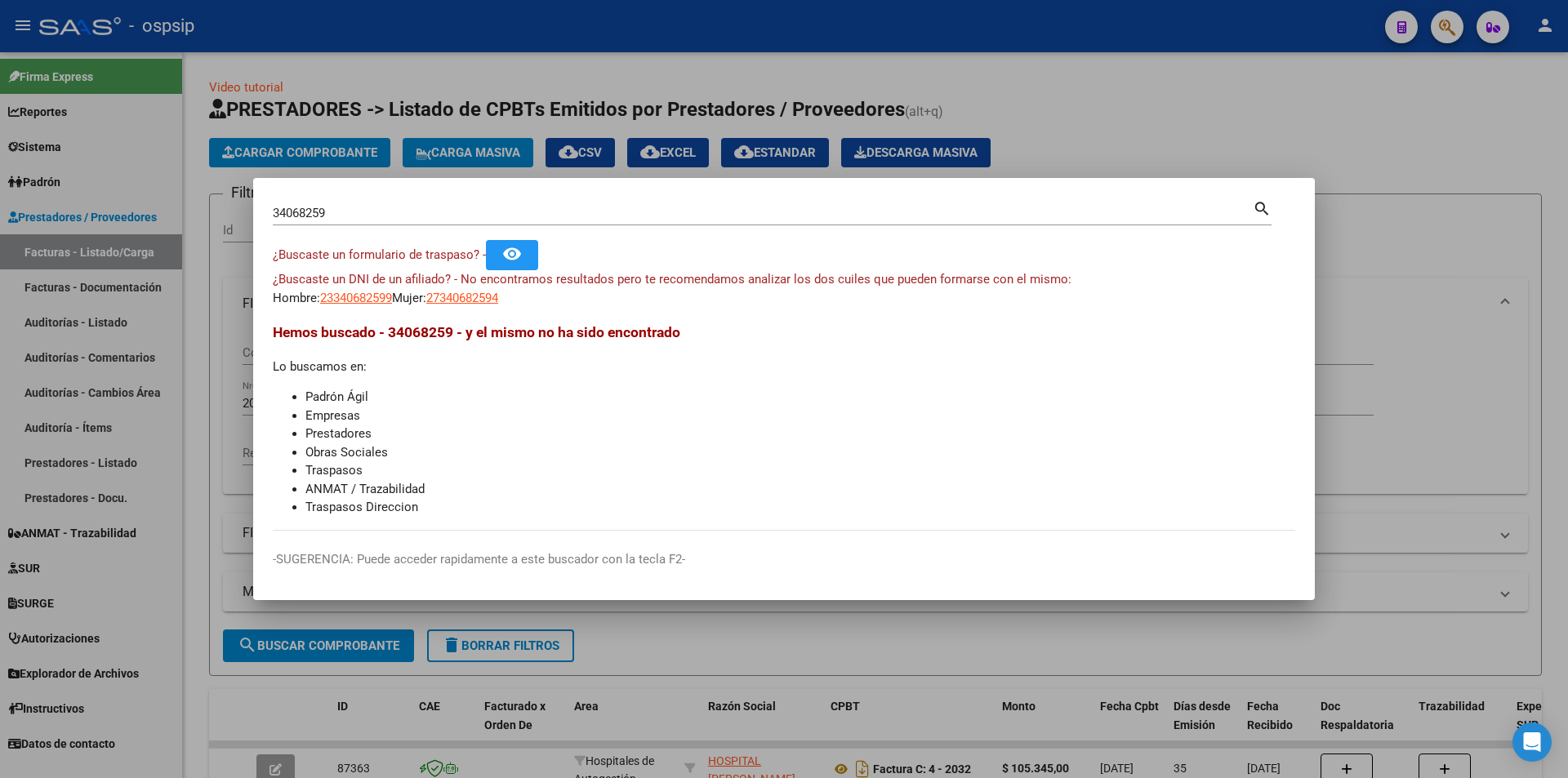
click at [797, 42] on div at bounding box center [784, 389] width 1568 height 778
